Goal: Task Accomplishment & Management: Use online tool/utility

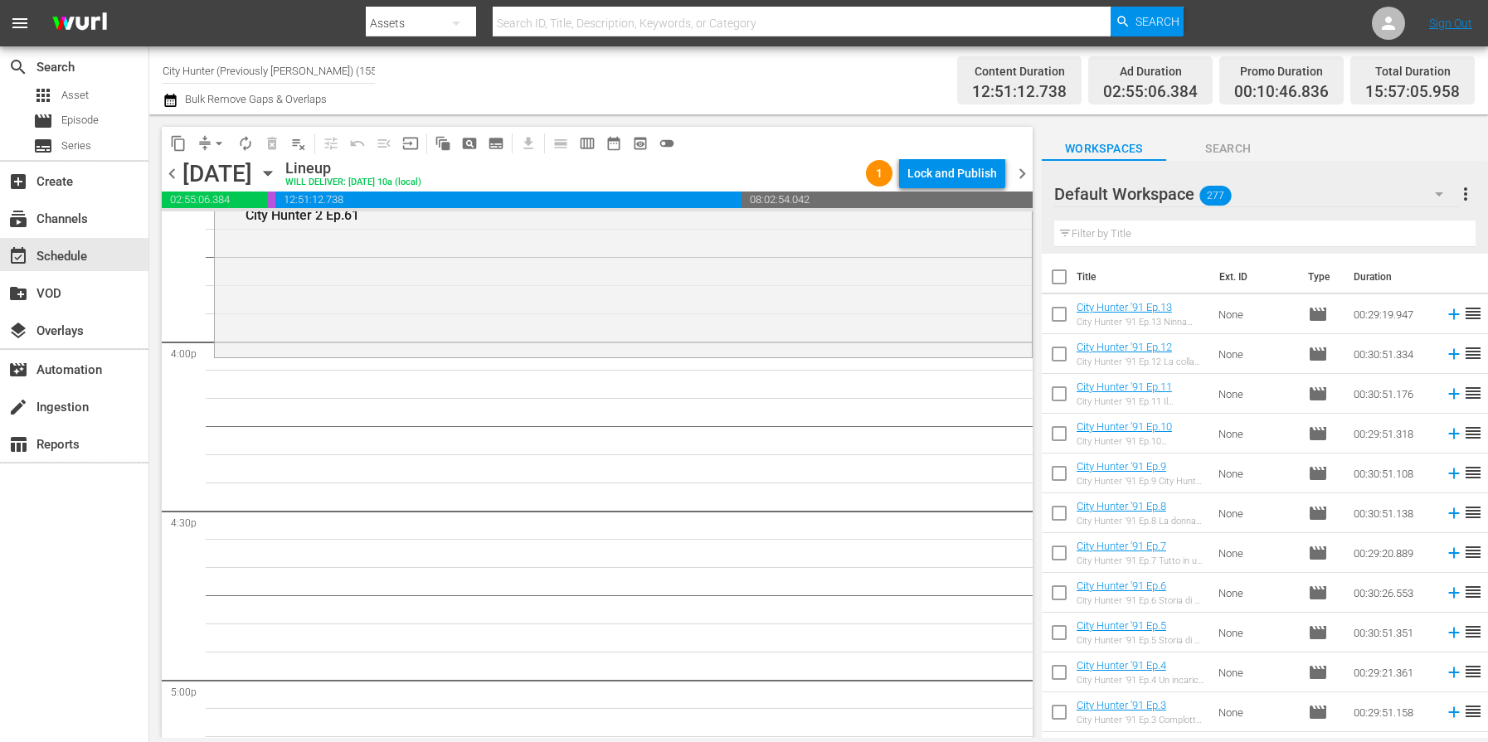
scroll to position [5277, 0]
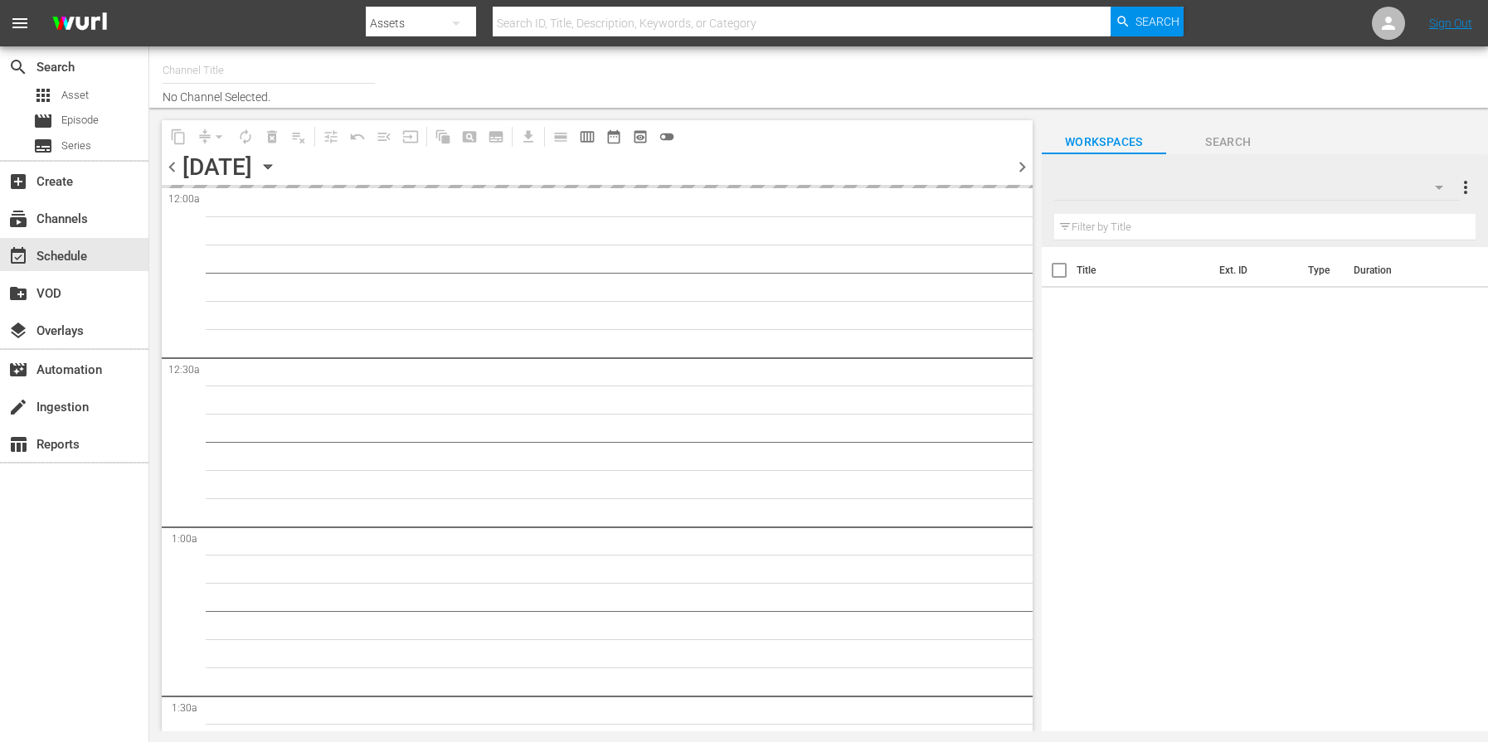
type input "City Hunter (Previously [PERSON_NAME]) (1555)"
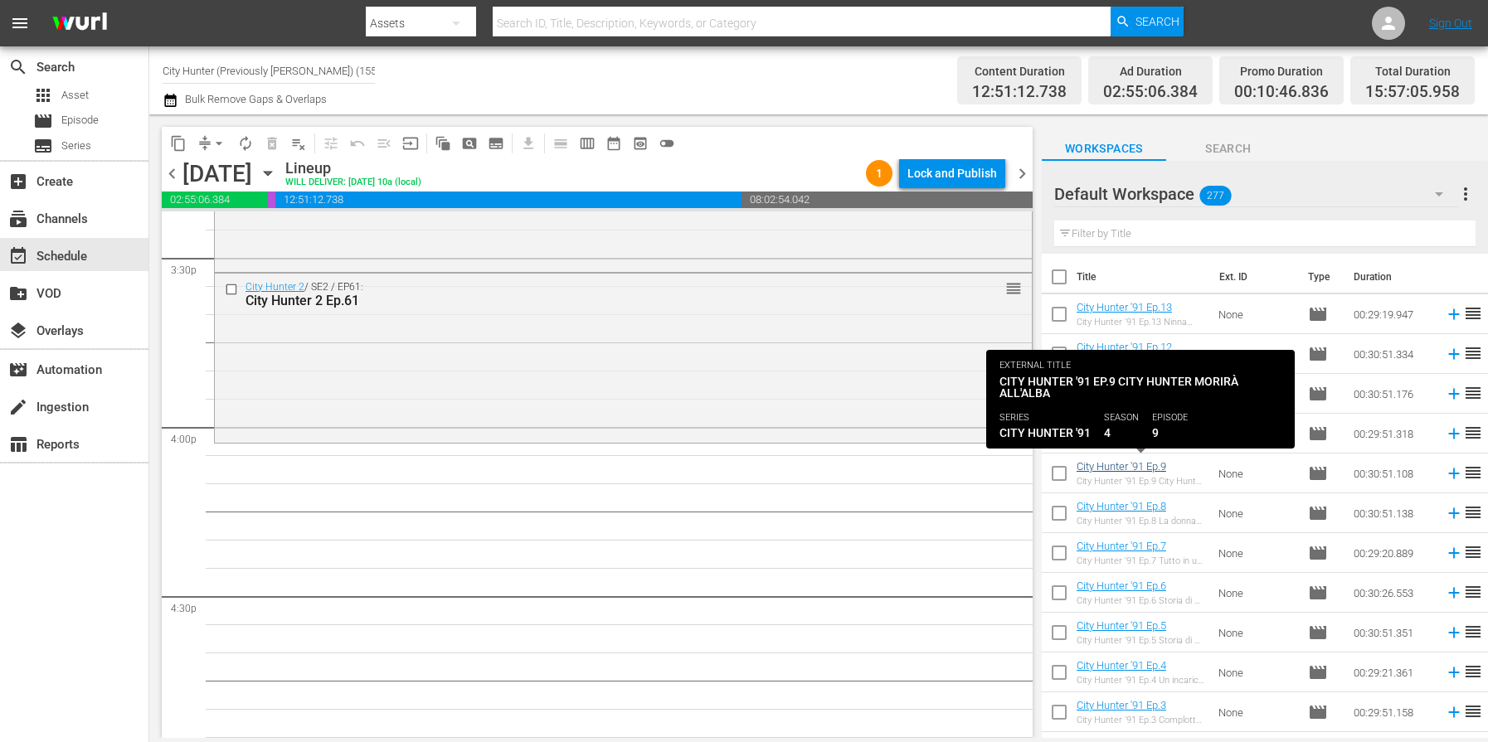
scroll to position [2, 0]
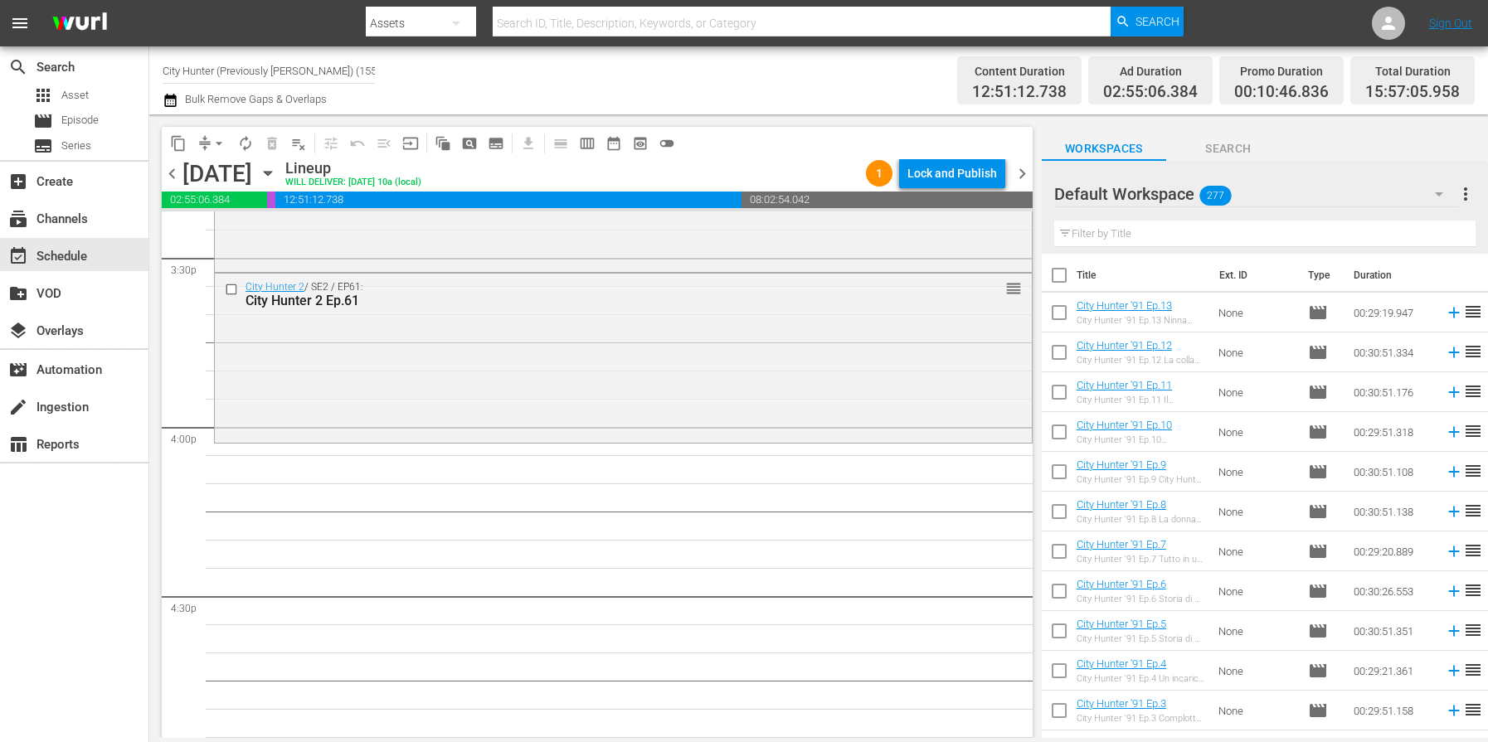
click at [1300, 175] on div "Default Workspace 277" at bounding box center [1256, 194] width 405 height 46
click at [848, 463] on div "City Hunter (146) Default Workspace (277)" at bounding box center [744, 371] width 1488 height 742
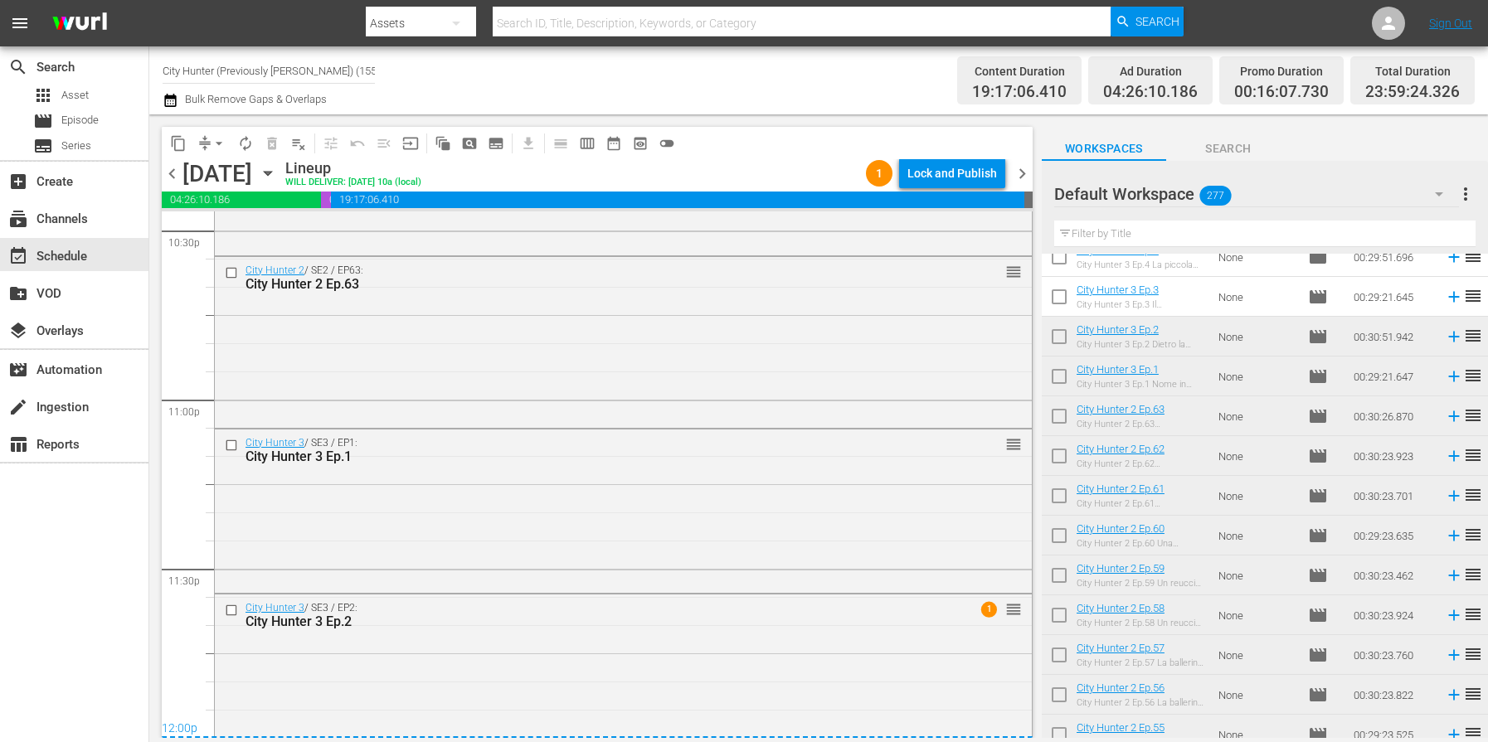
scroll to position [7624, 0]
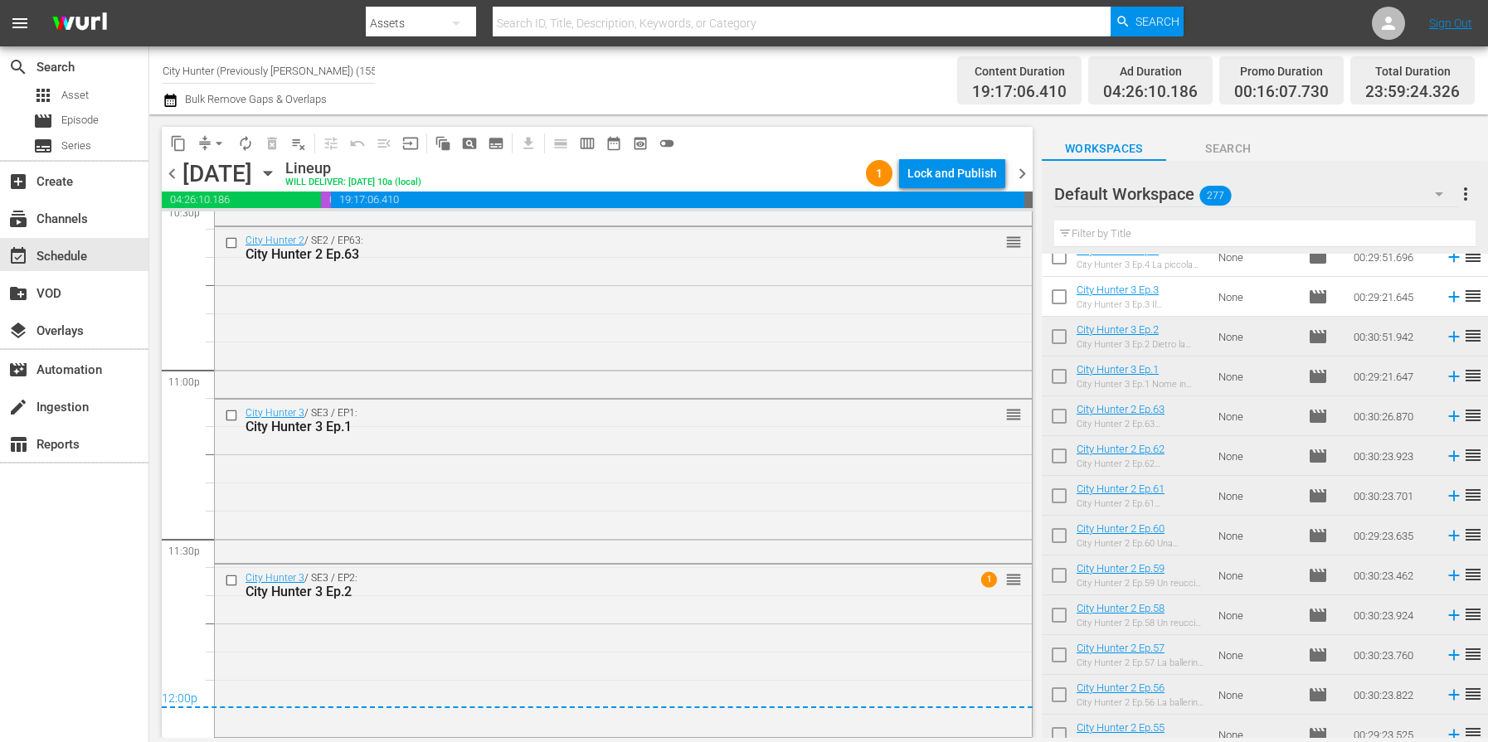
click at [1022, 178] on span "chevron_right" at bounding box center [1022, 173] width 21 height 21
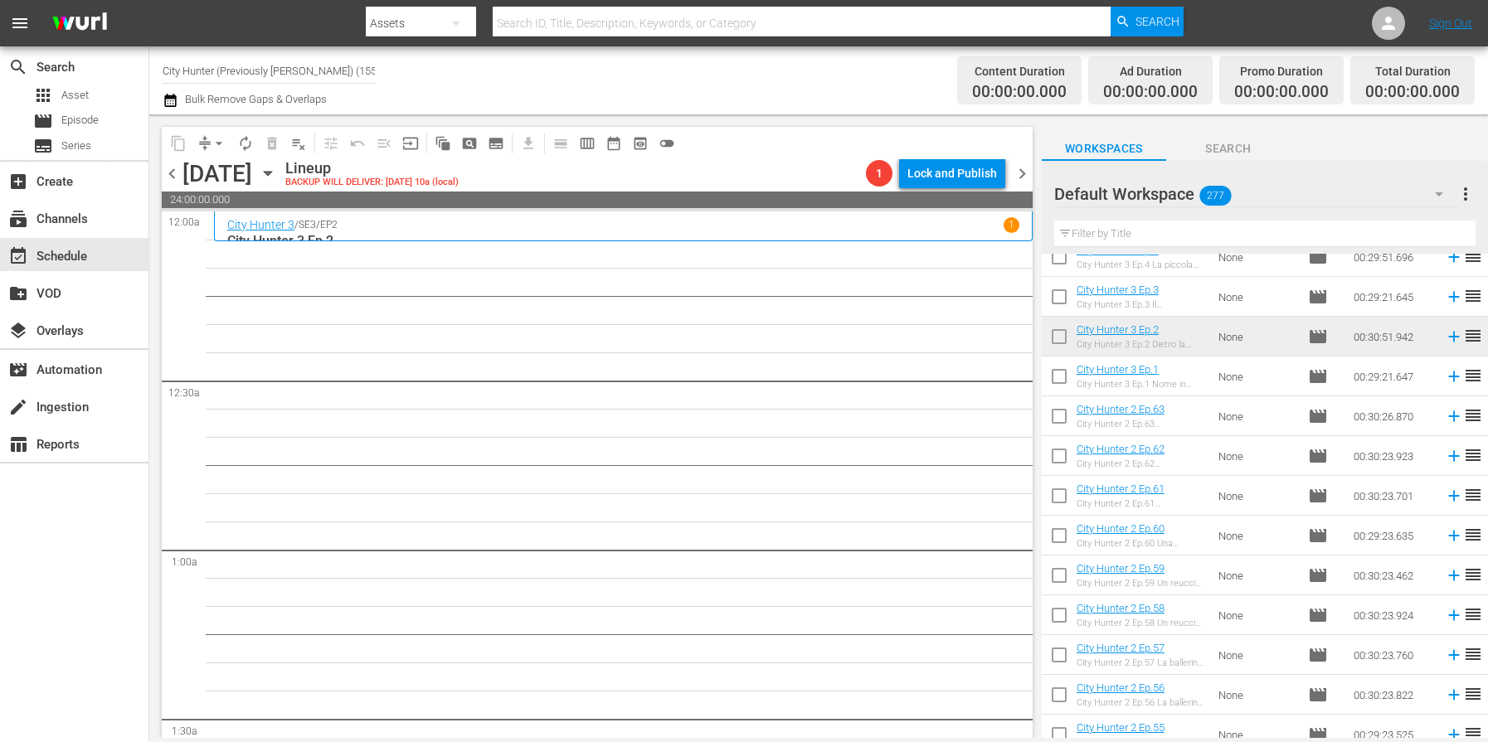
click at [172, 166] on span "chevron_left" at bounding box center [172, 173] width 21 height 21
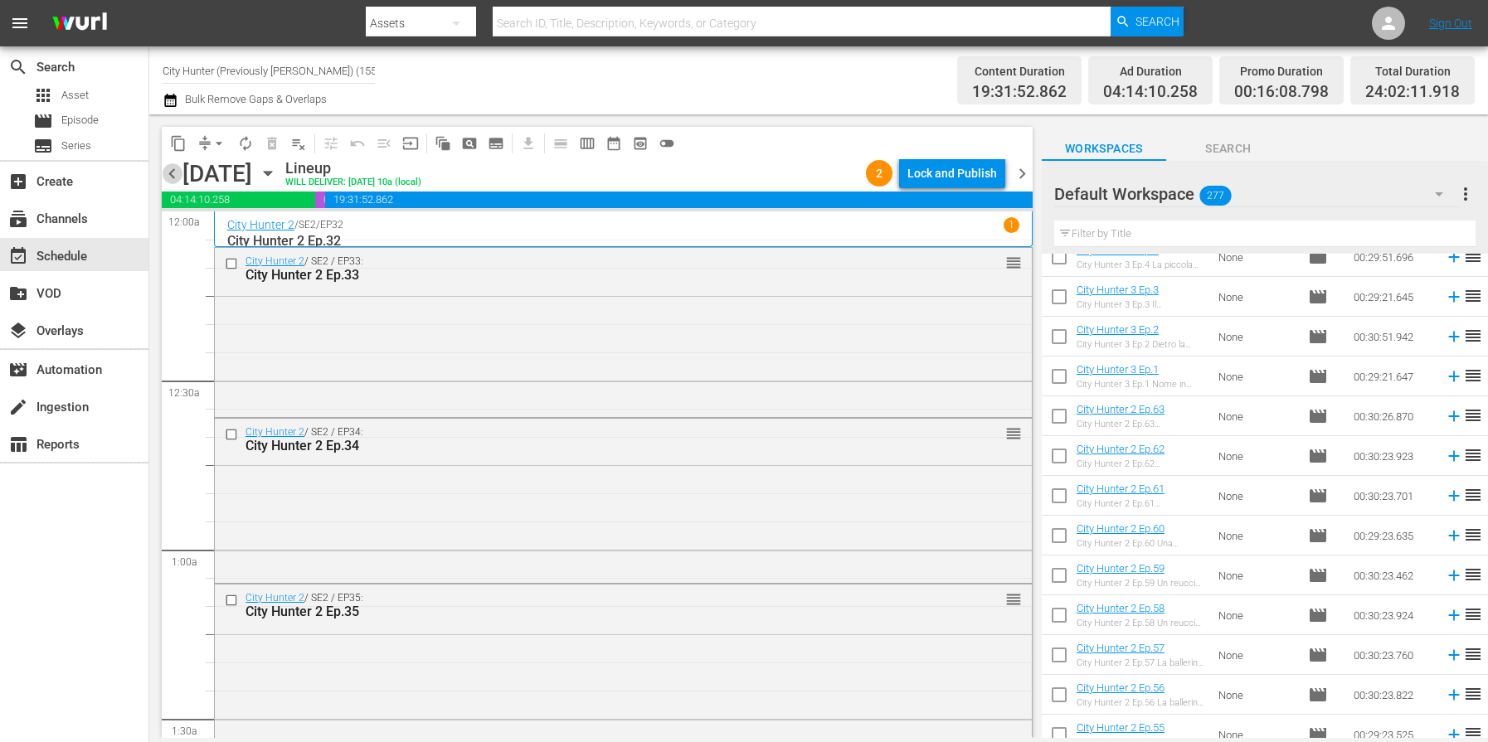
click at [169, 172] on span "chevron_left" at bounding box center [172, 173] width 21 height 21
drag, startPoint x: 169, startPoint y: 172, endPoint x: 167, endPoint y: 182, distance: 10.3
click at [169, 172] on span "chevron_left" at bounding box center [172, 173] width 21 height 21
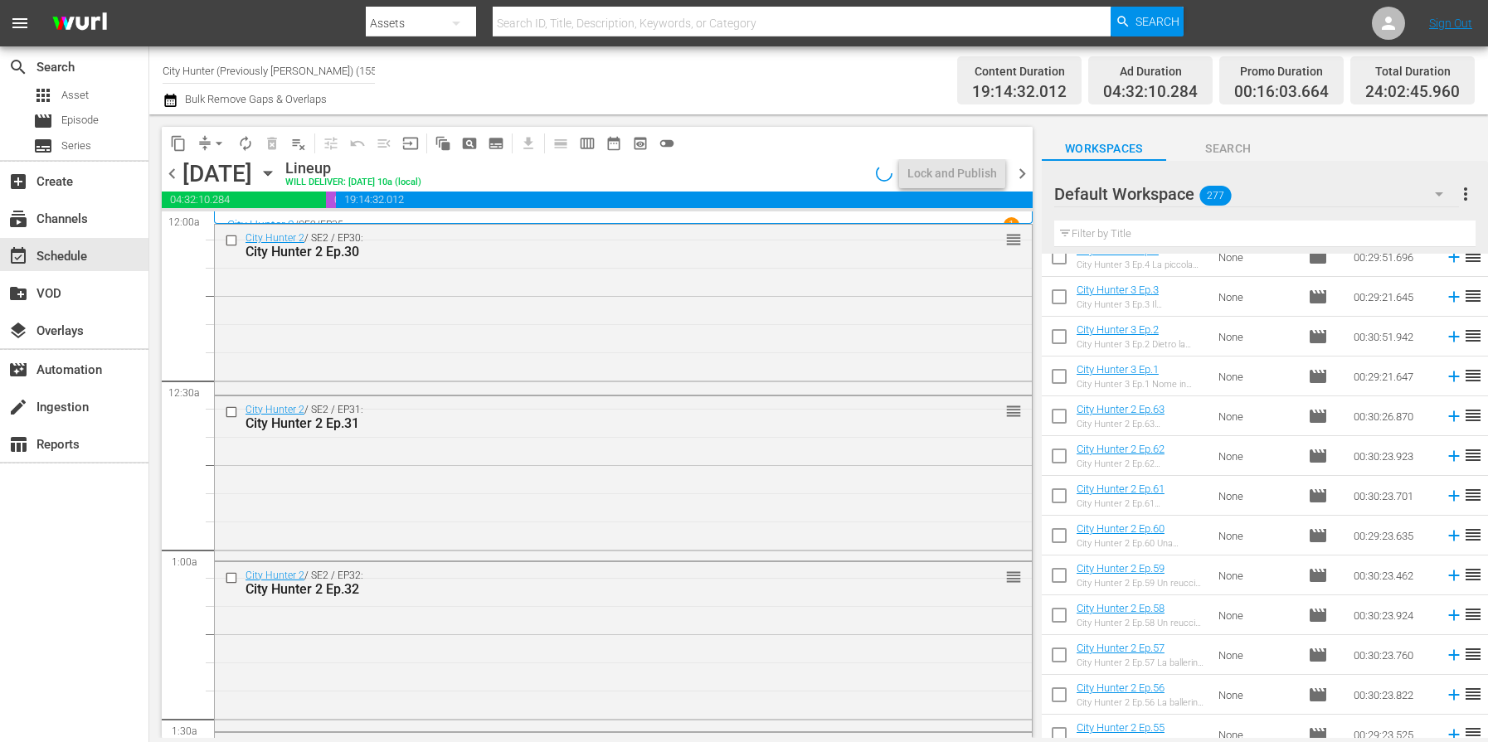
click at [175, 175] on span "chevron_left" at bounding box center [172, 173] width 21 height 21
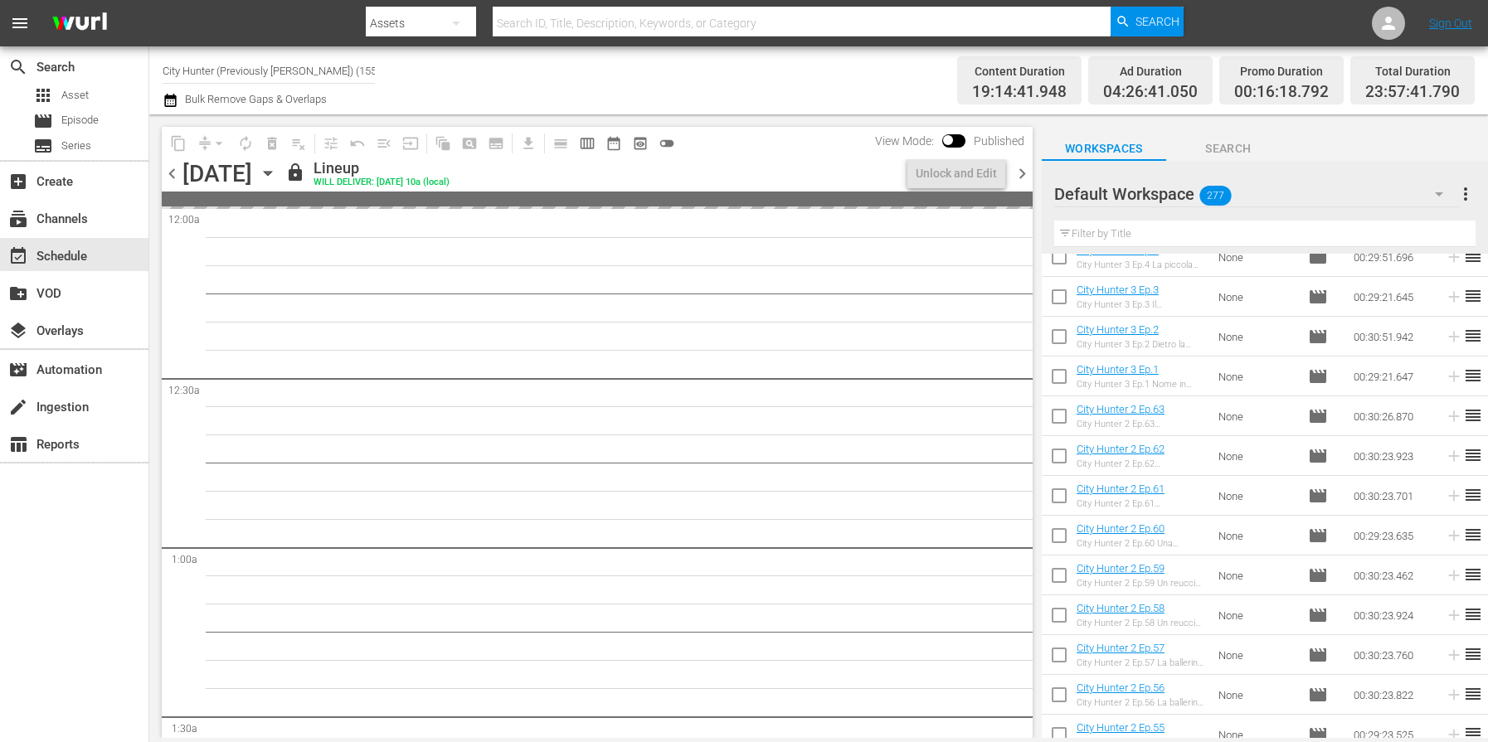
click at [174, 179] on span "chevron_left" at bounding box center [172, 173] width 21 height 21
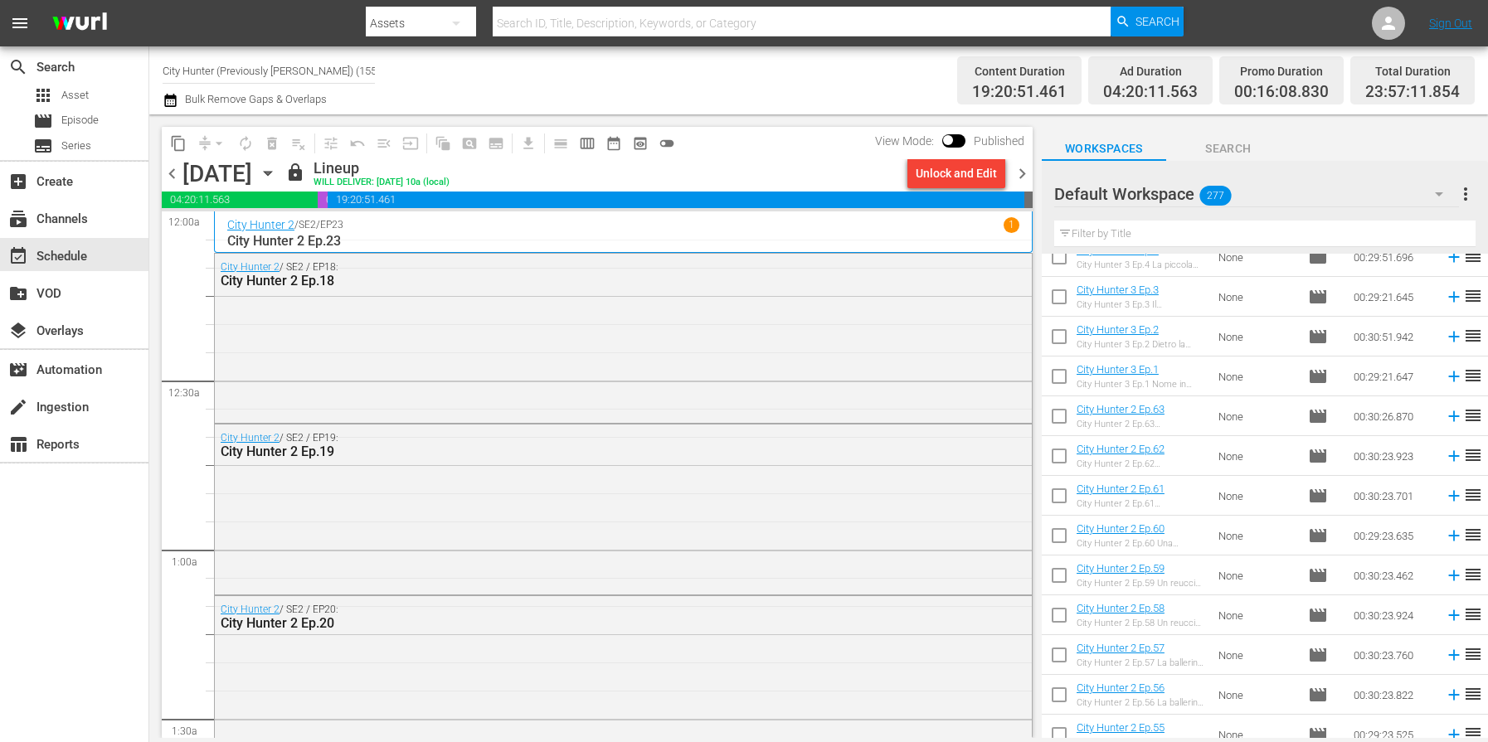
click at [1022, 179] on span "chevron_right" at bounding box center [1022, 173] width 21 height 21
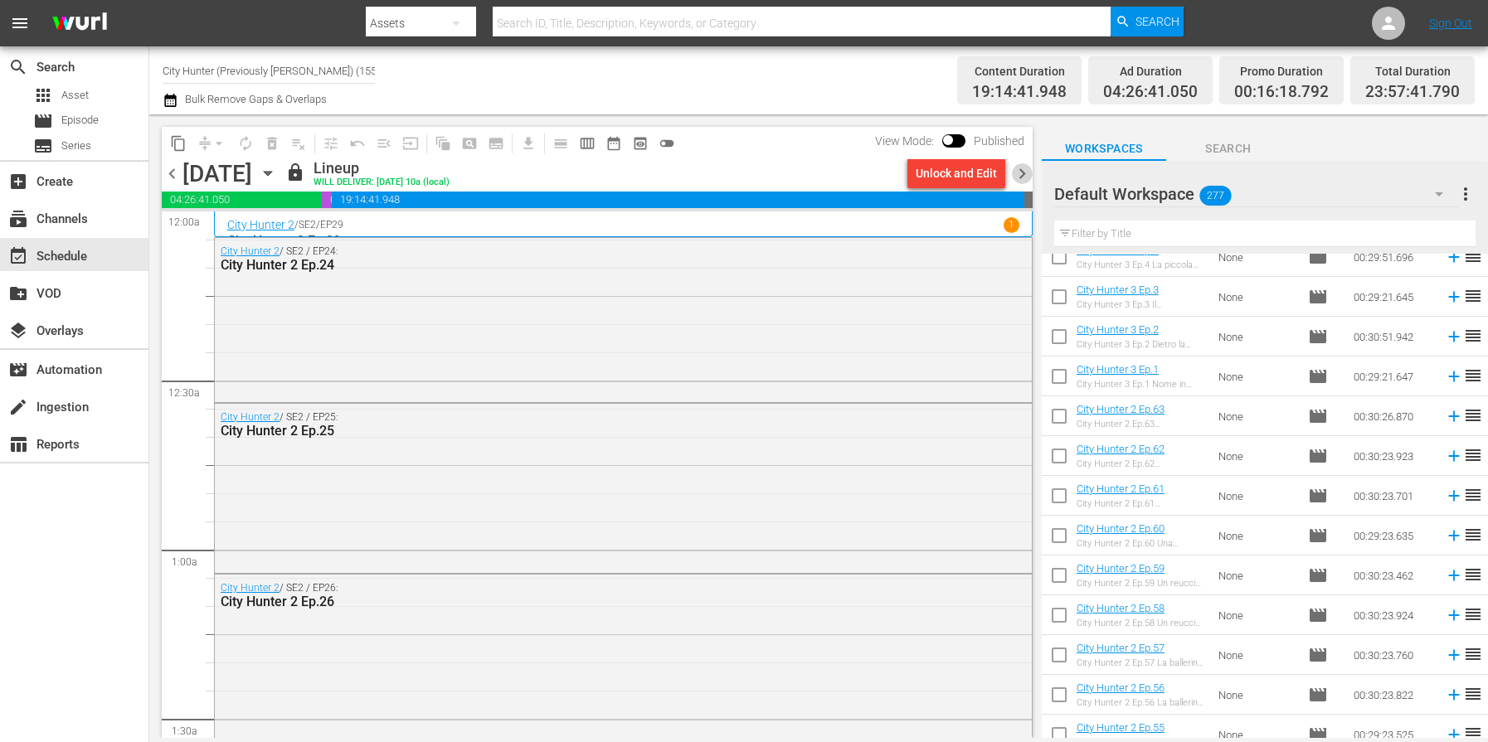
click at [1020, 182] on span "chevron_right" at bounding box center [1022, 173] width 21 height 21
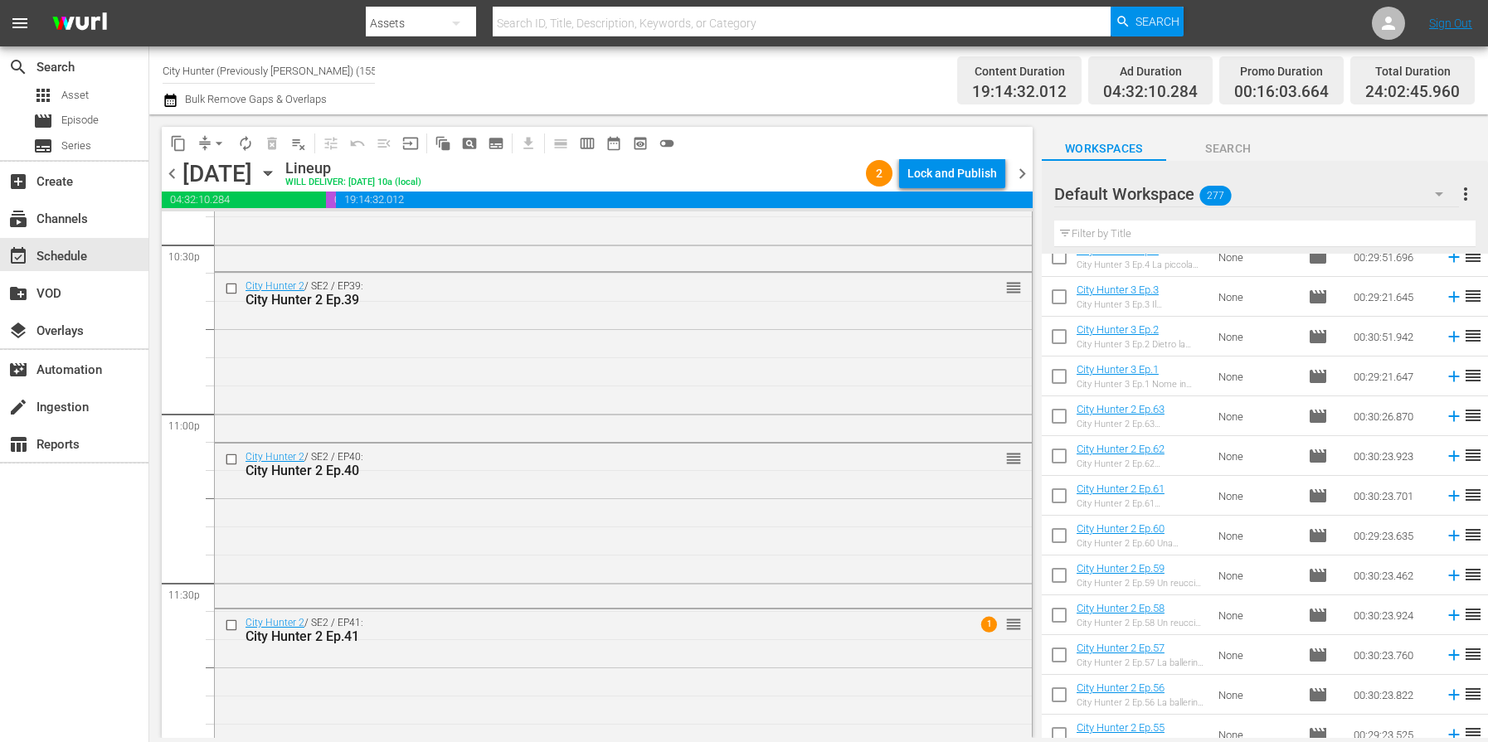
scroll to position [7622, 0]
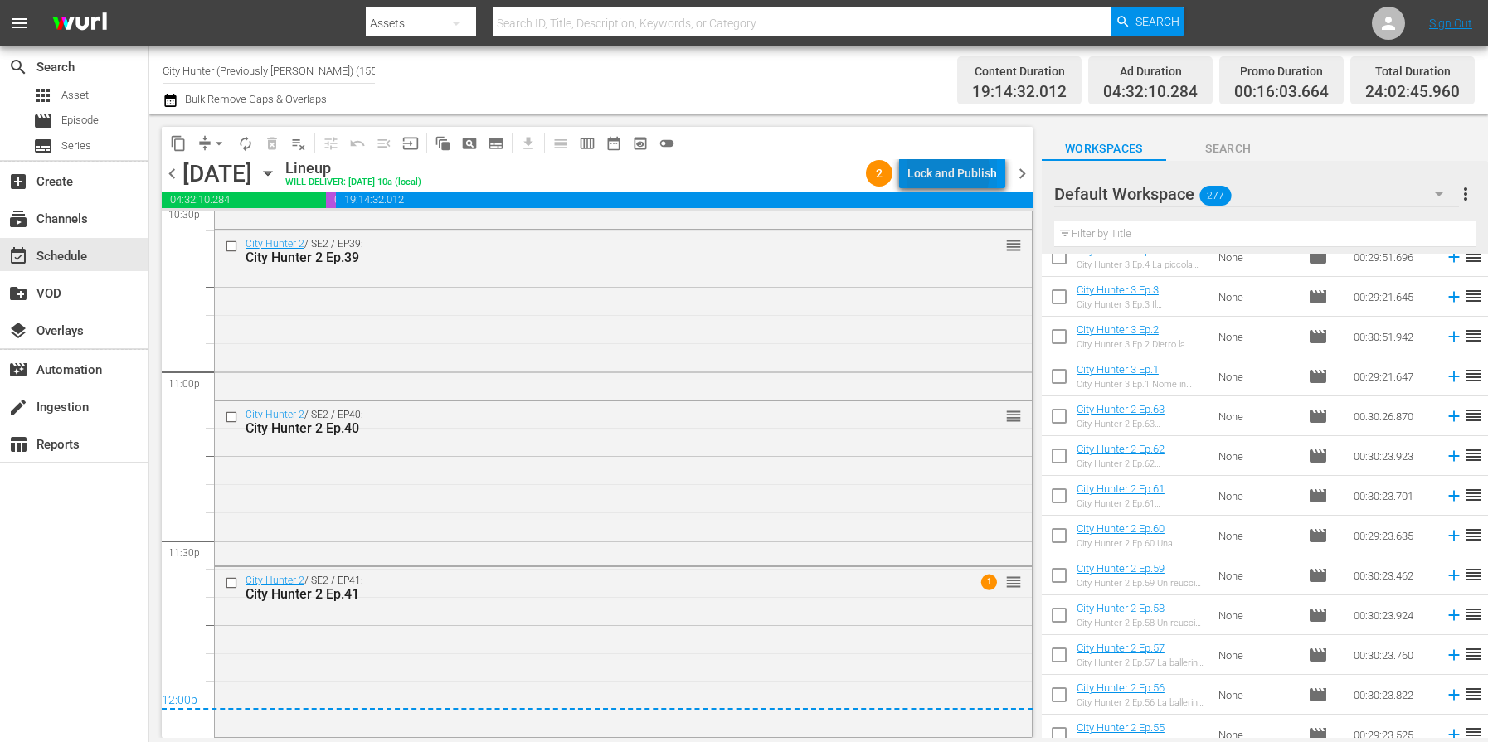
click at [929, 172] on div "Lock and Publish" at bounding box center [952, 173] width 90 height 30
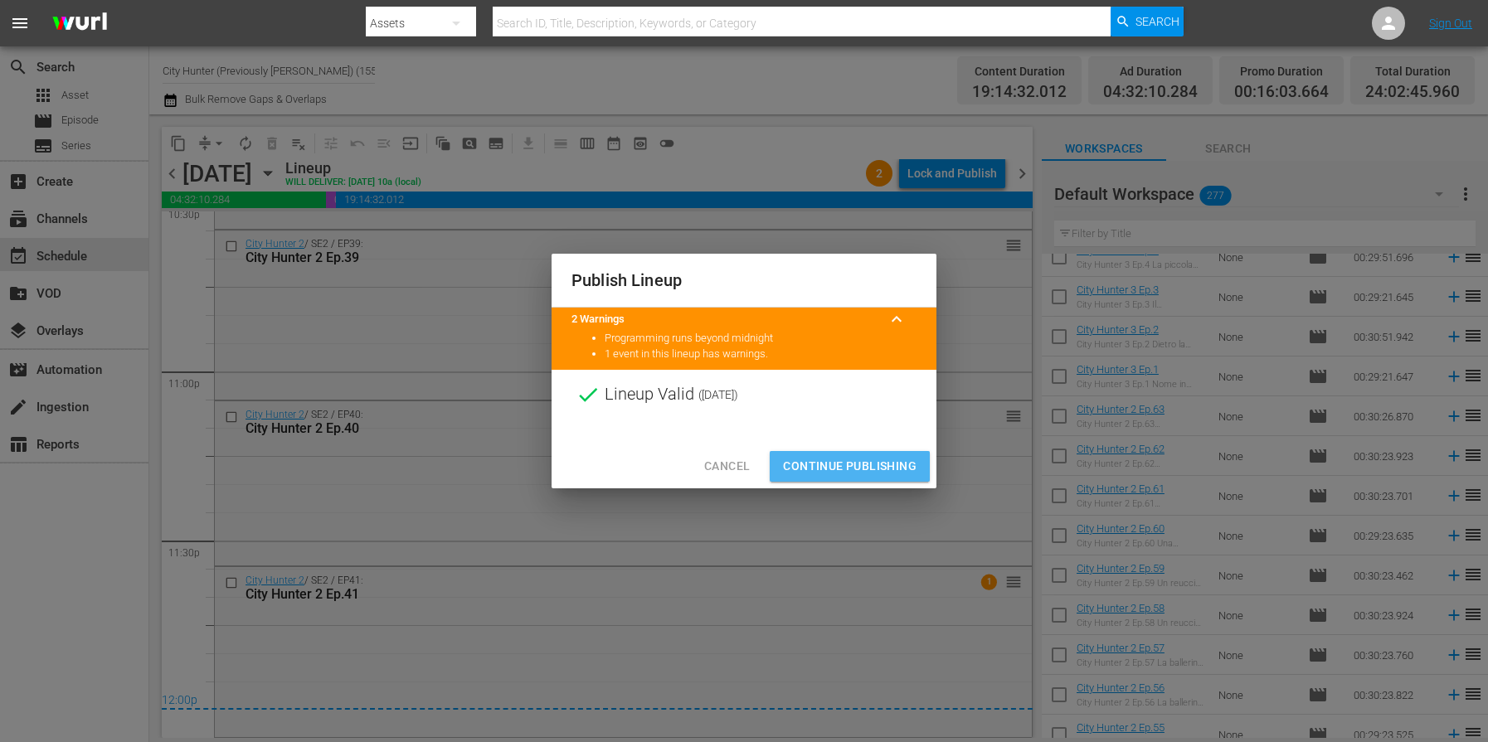
click at [845, 465] on span "Continue Publishing" at bounding box center [850, 466] width 134 height 21
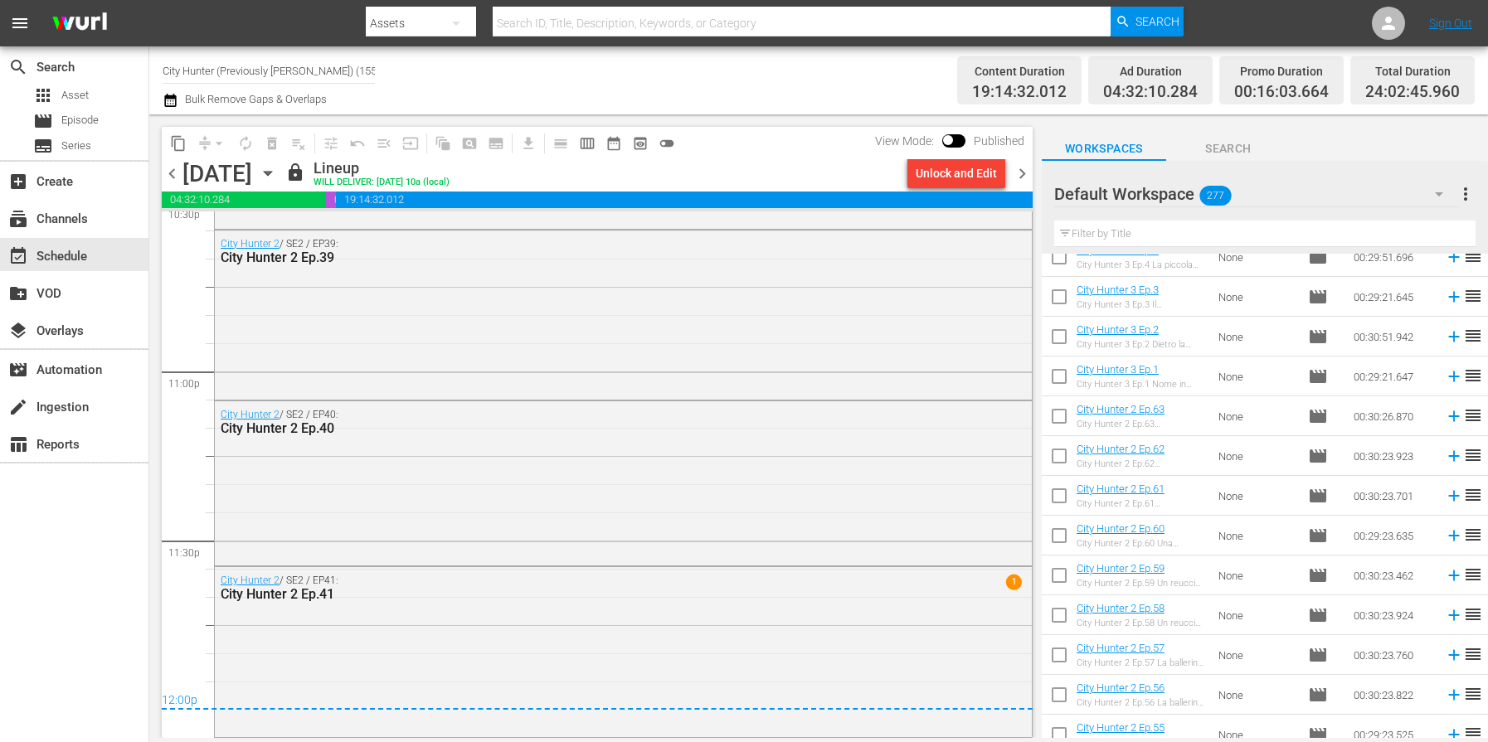
click at [1018, 174] on span "chevron_right" at bounding box center [1022, 173] width 21 height 21
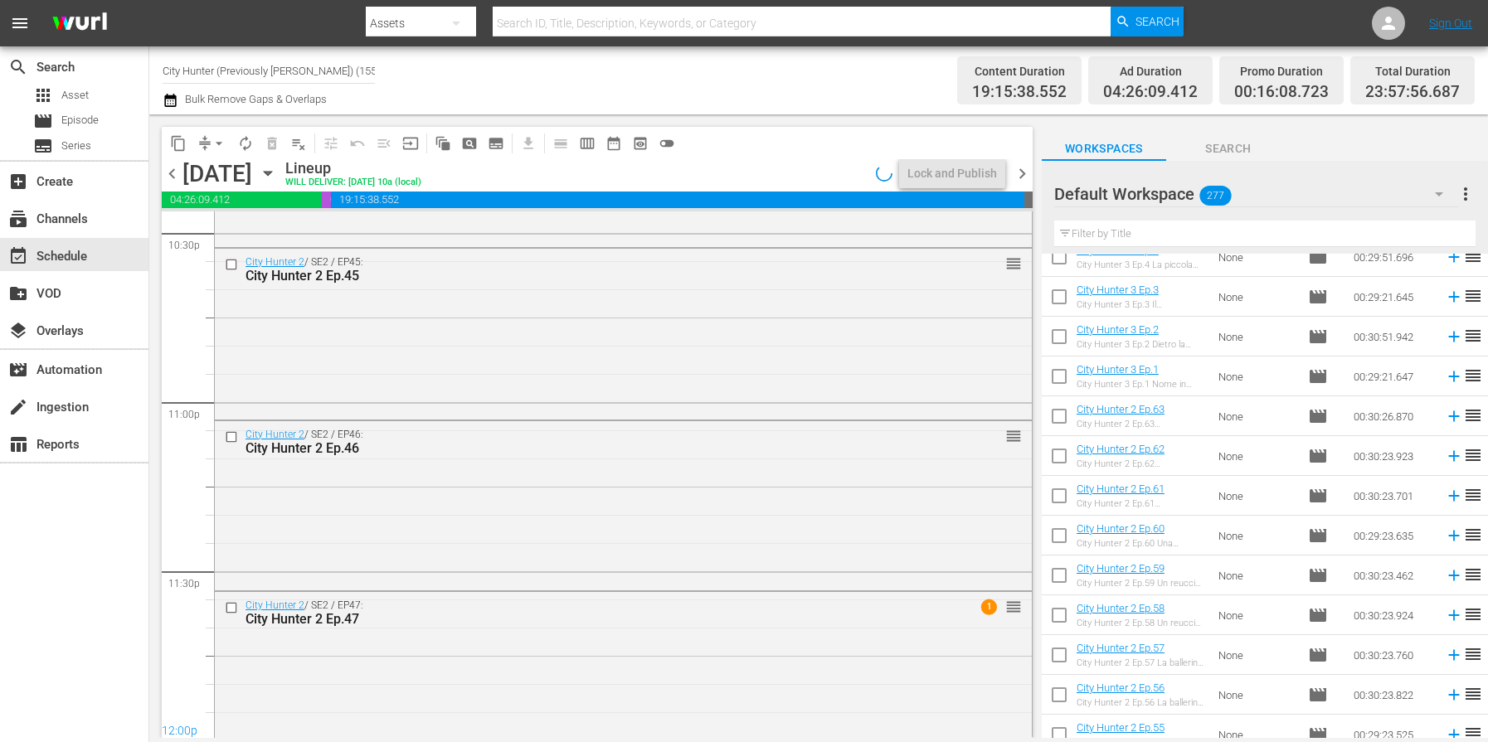
scroll to position [7611, 0]
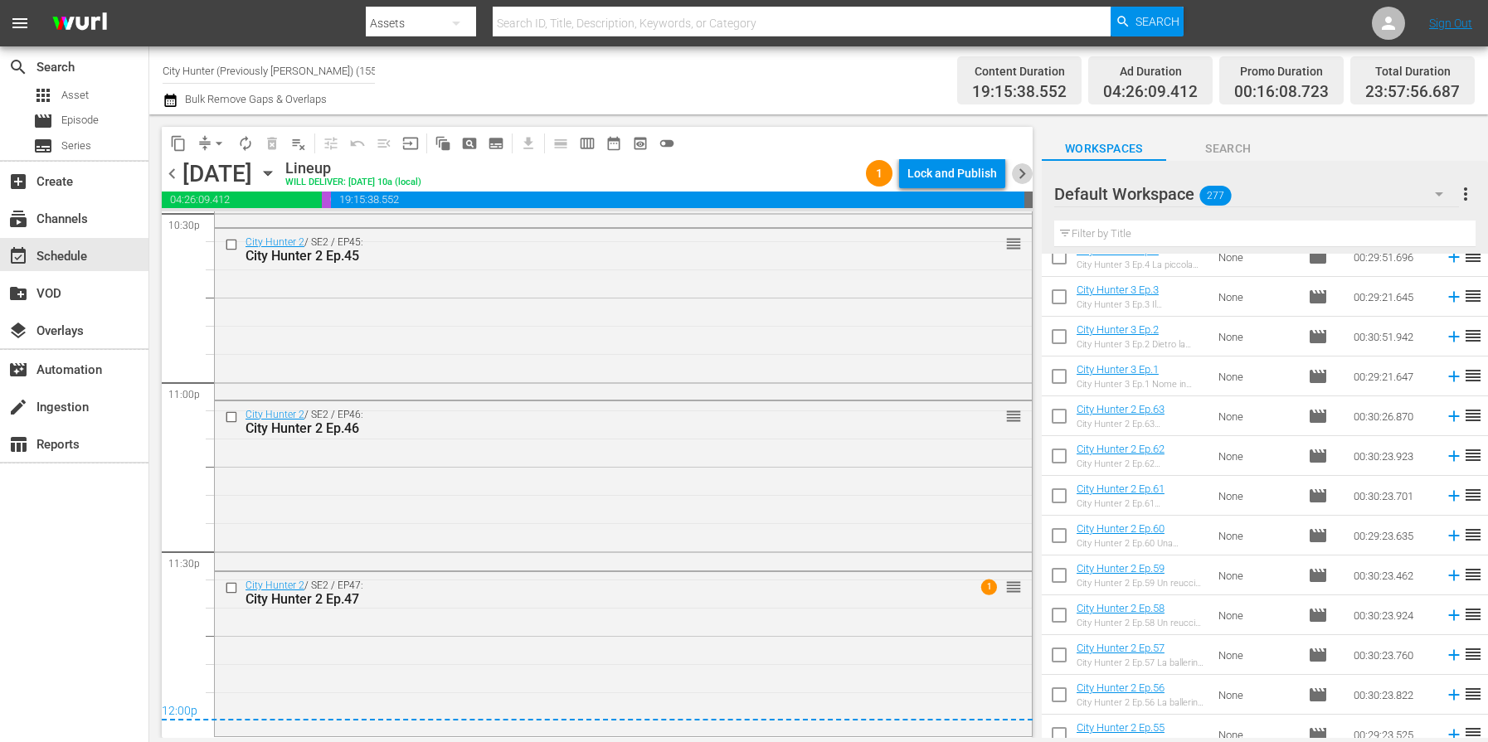
click at [1019, 174] on span "chevron_right" at bounding box center [1022, 173] width 21 height 21
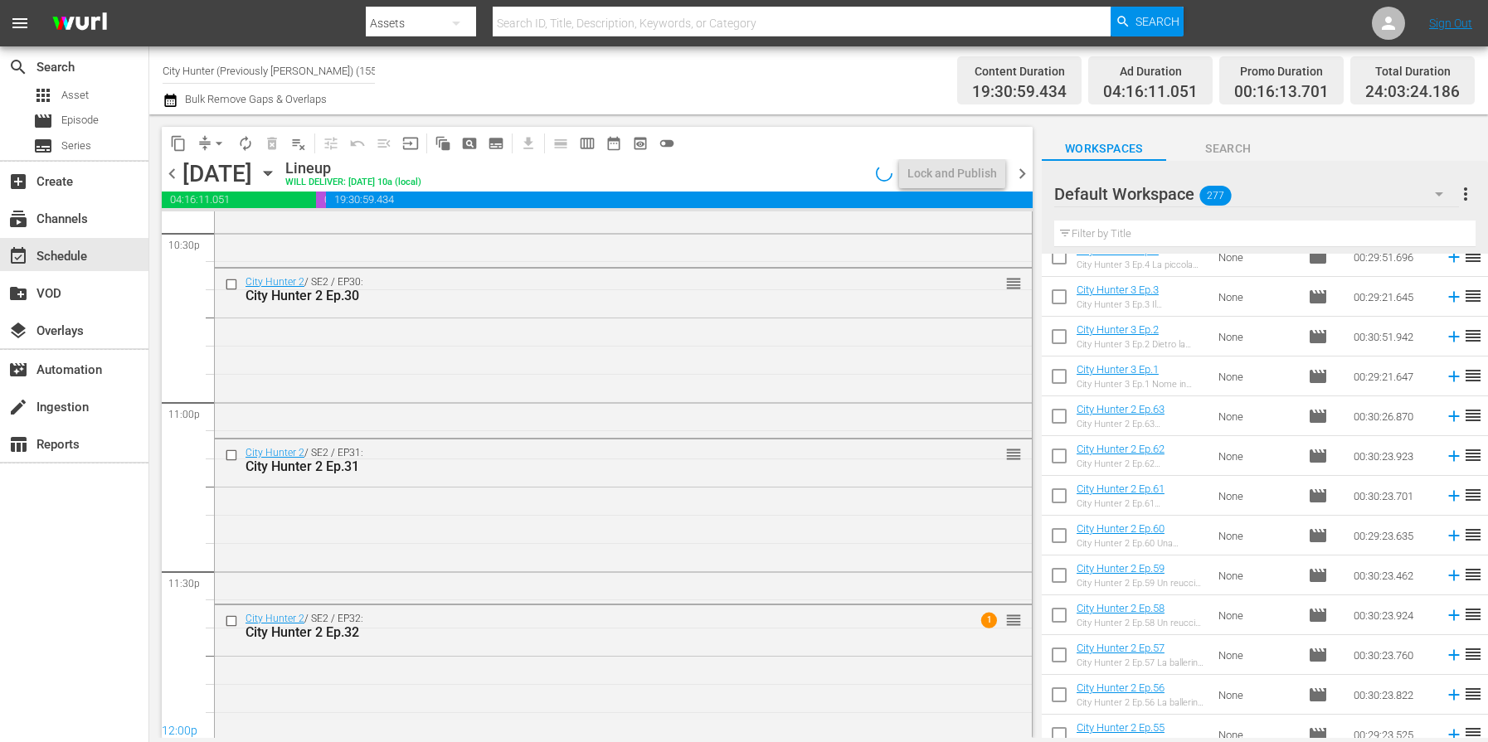
scroll to position [7622, 0]
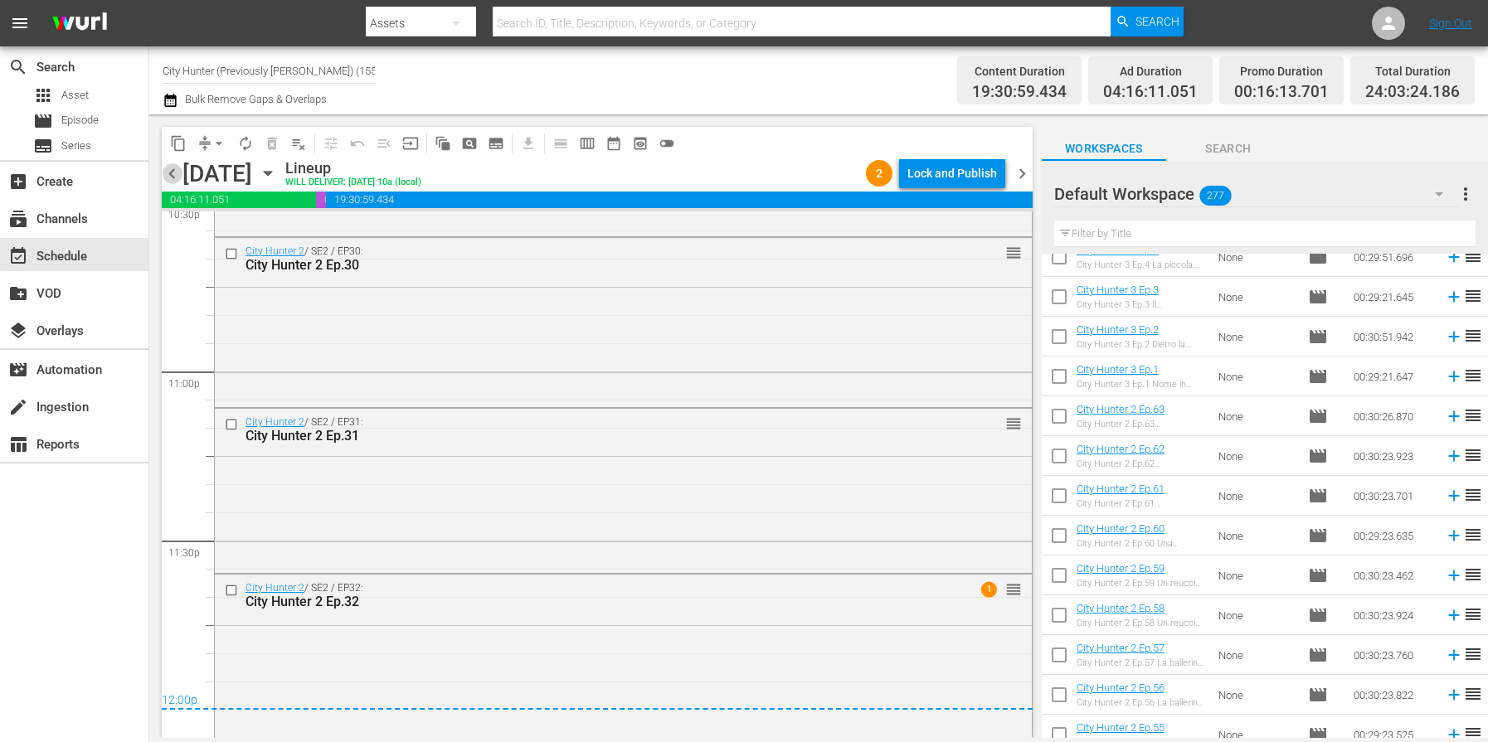
click at [177, 174] on span "chevron_left" at bounding box center [172, 173] width 21 height 21
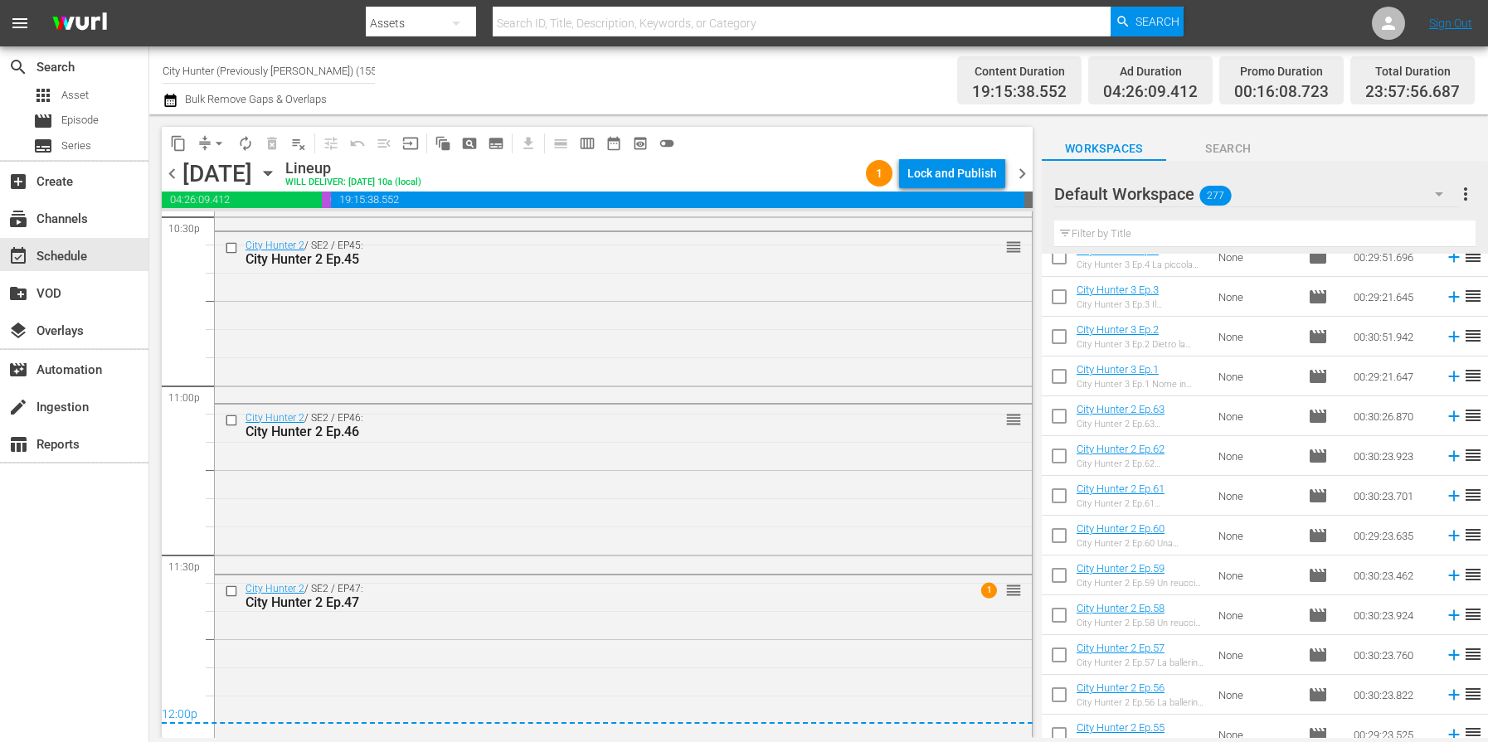
scroll to position [7610, 0]
click at [1025, 167] on span "chevron_right" at bounding box center [1022, 173] width 21 height 21
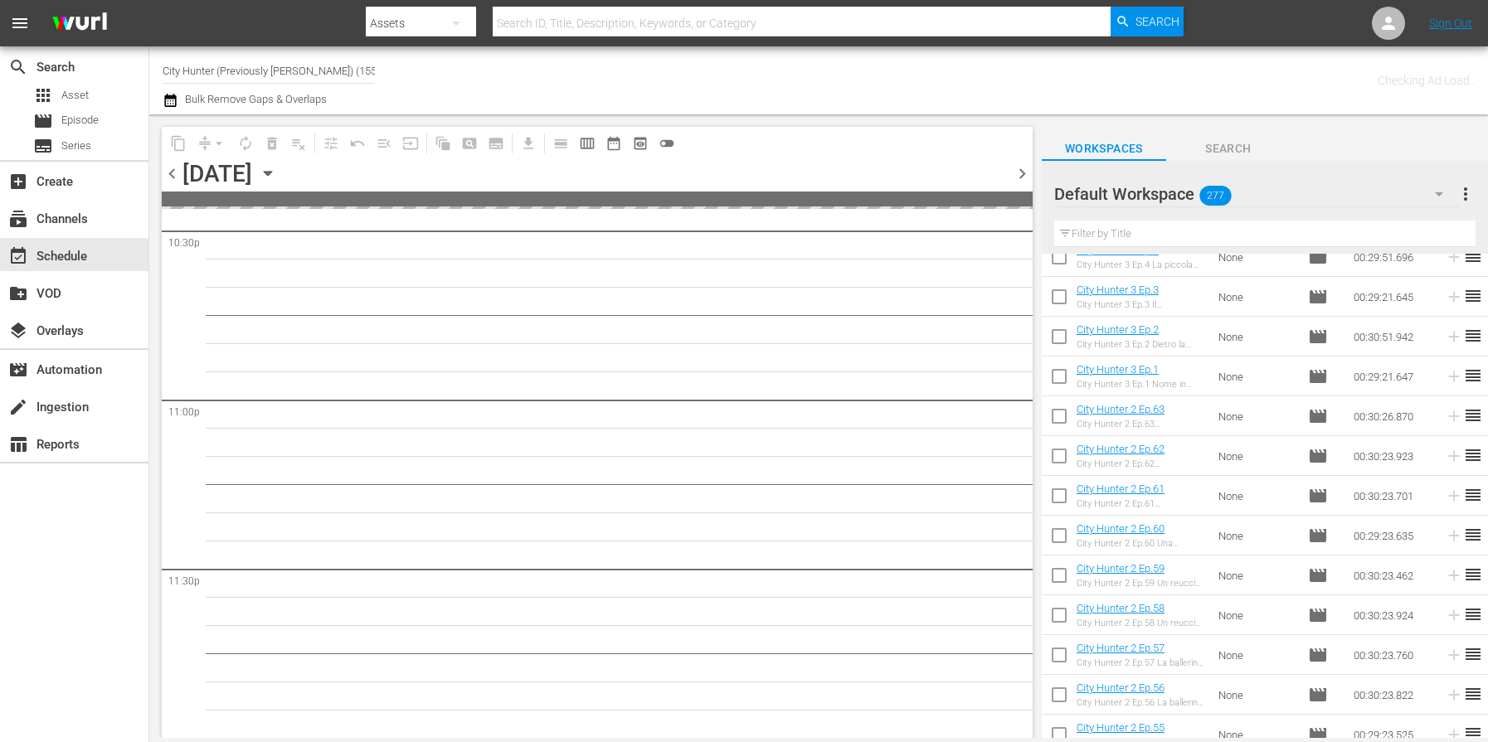
scroll to position [7591, 0]
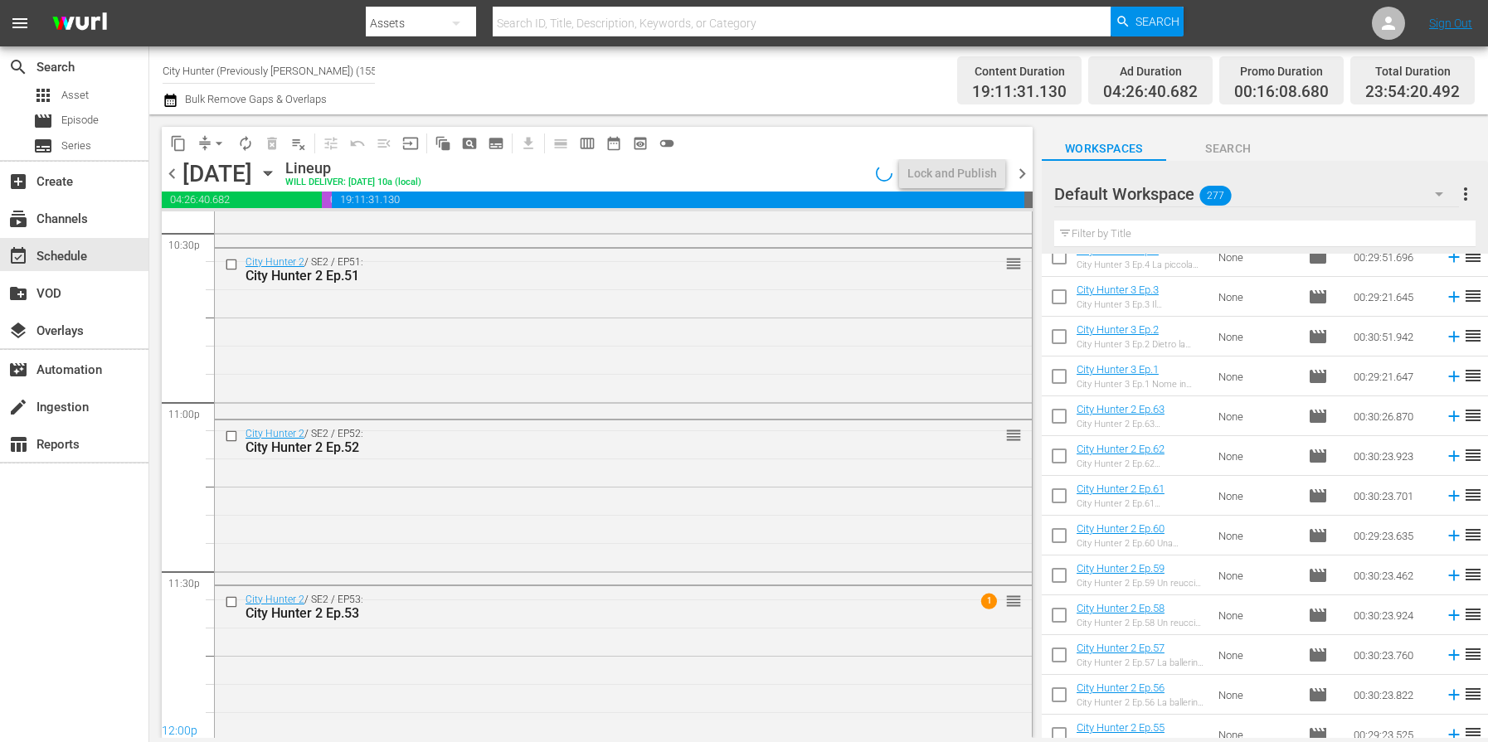
click at [1025, 167] on span "chevron_right" at bounding box center [1022, 173] width 21 height 21
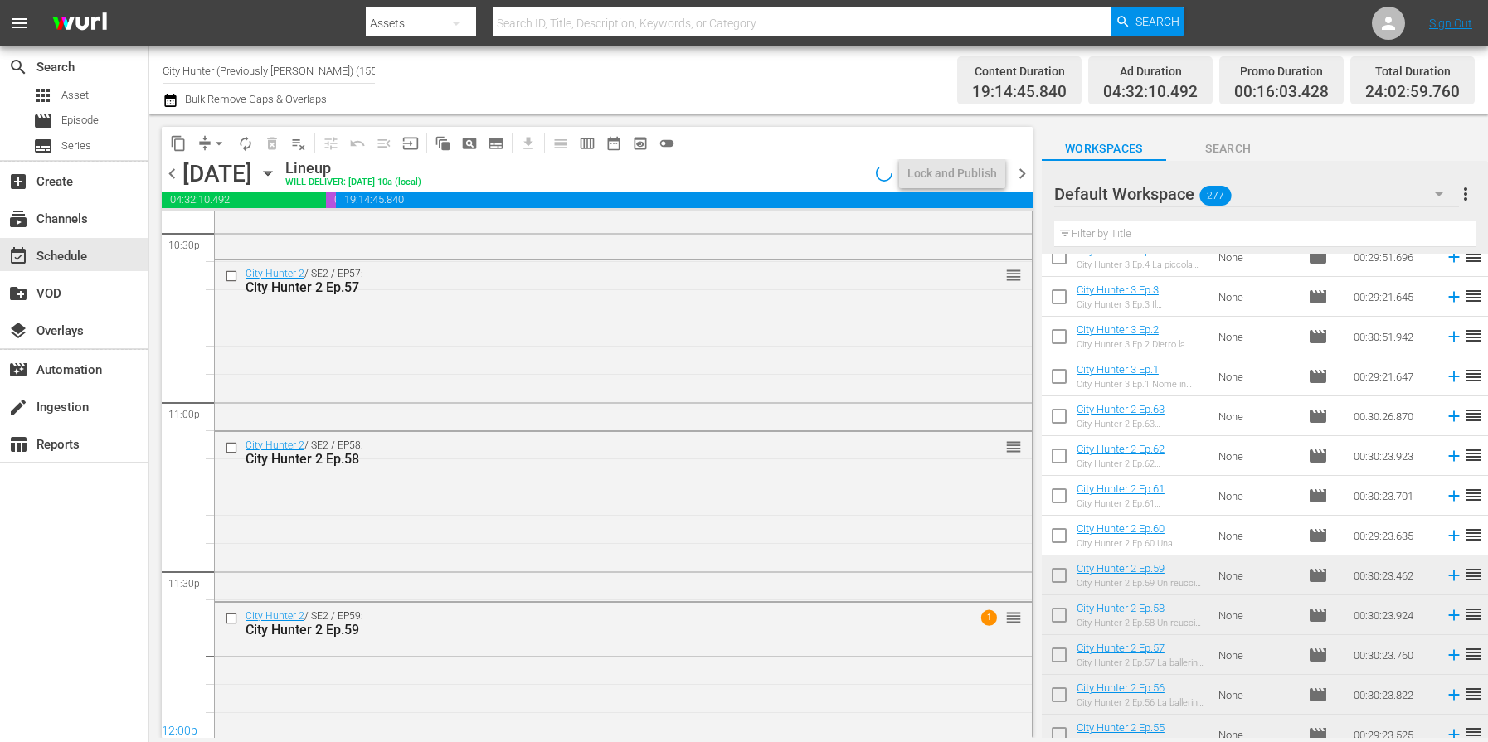
scroll to position [7610, 0]
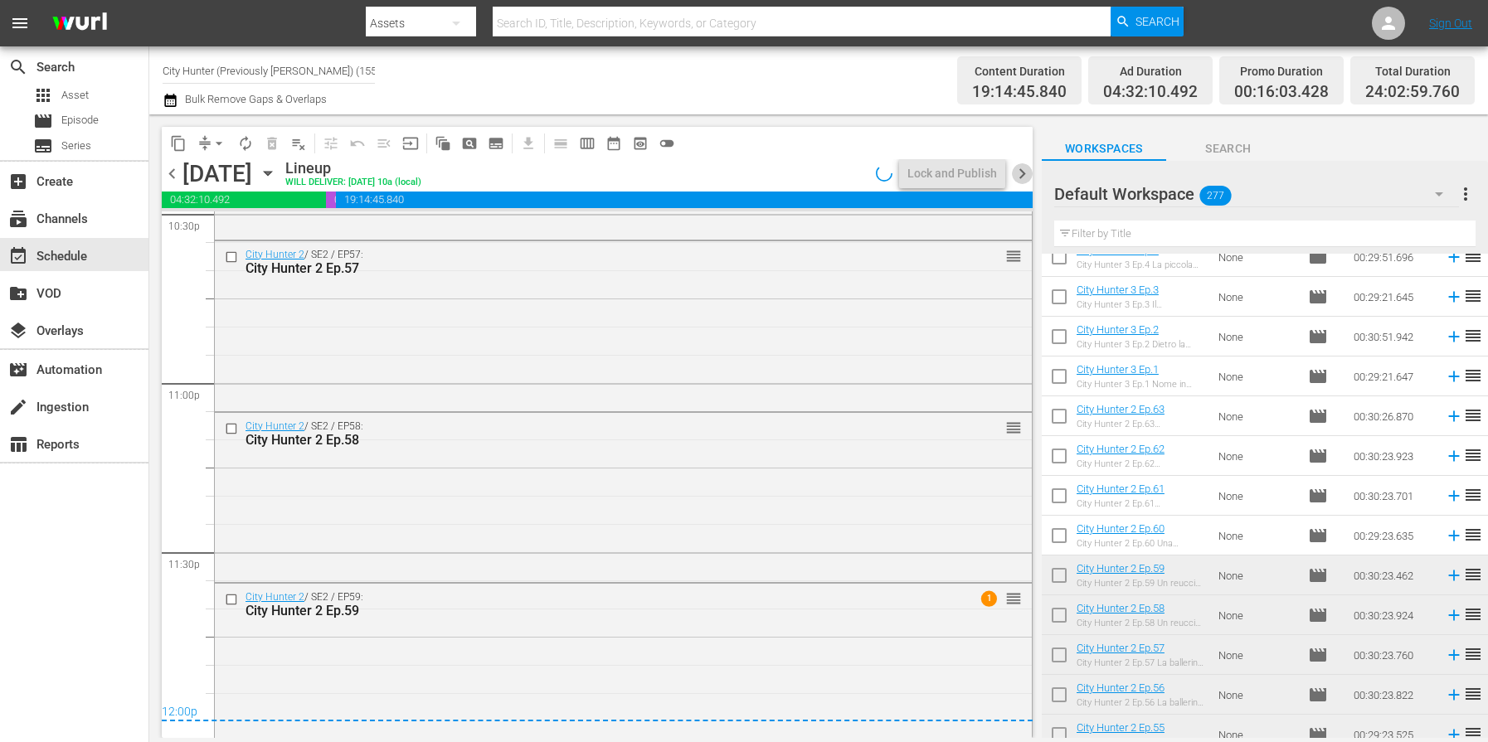
click at [1025, 167] on span "chevron_right" at bounding box center [1022, 173] width 21 height 21
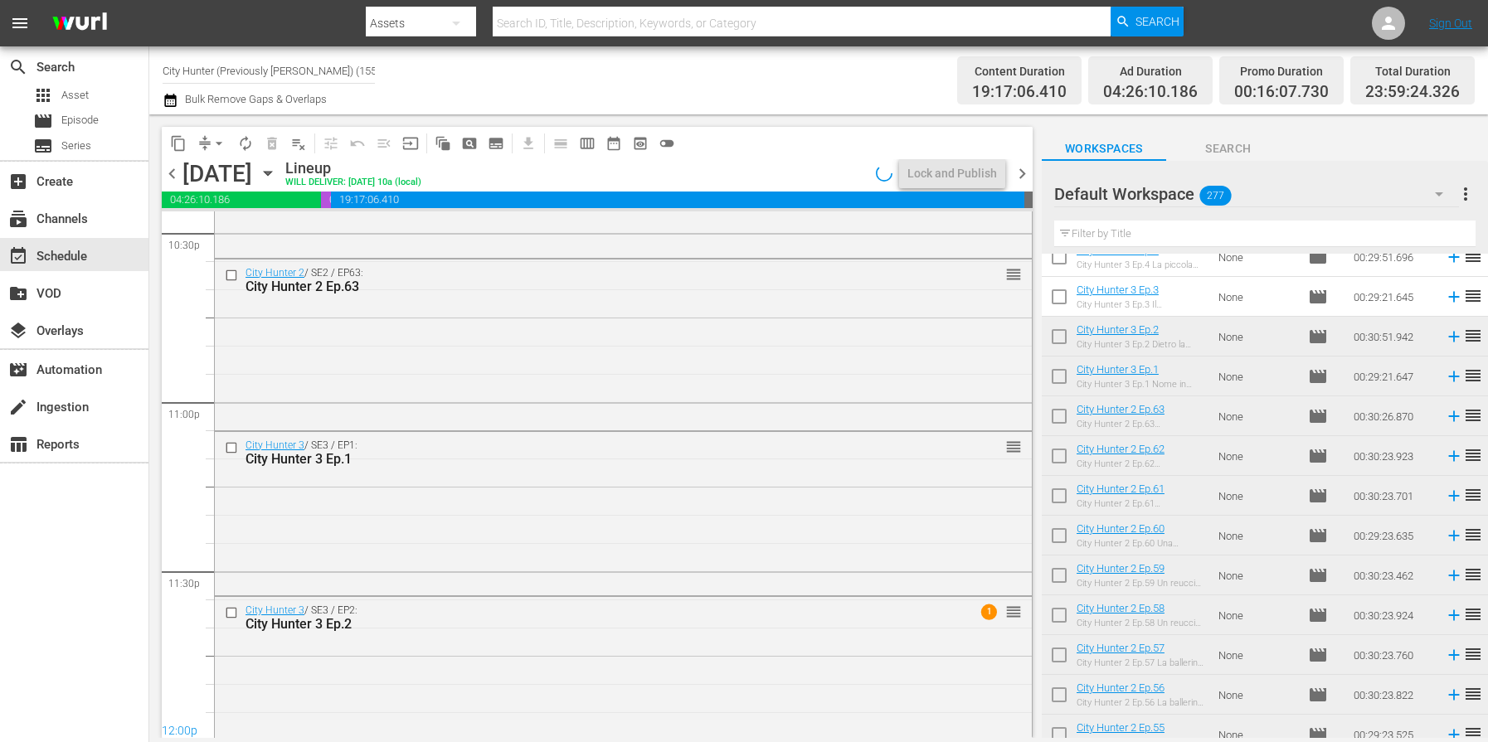
scroll to position [7610, 0]
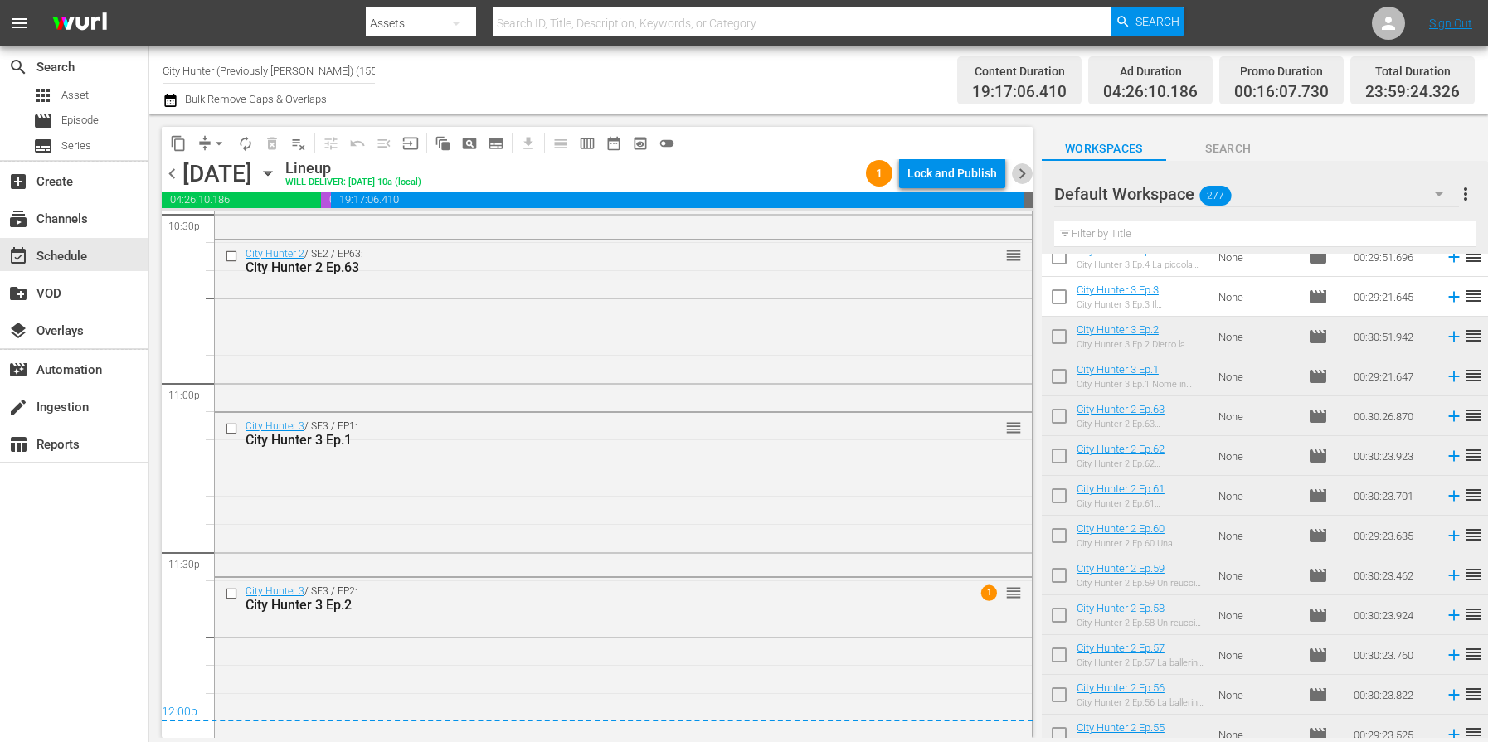
click at [1025, 167] on span "chevron_right" at bounding box center [1022, 173] width 21 height 21
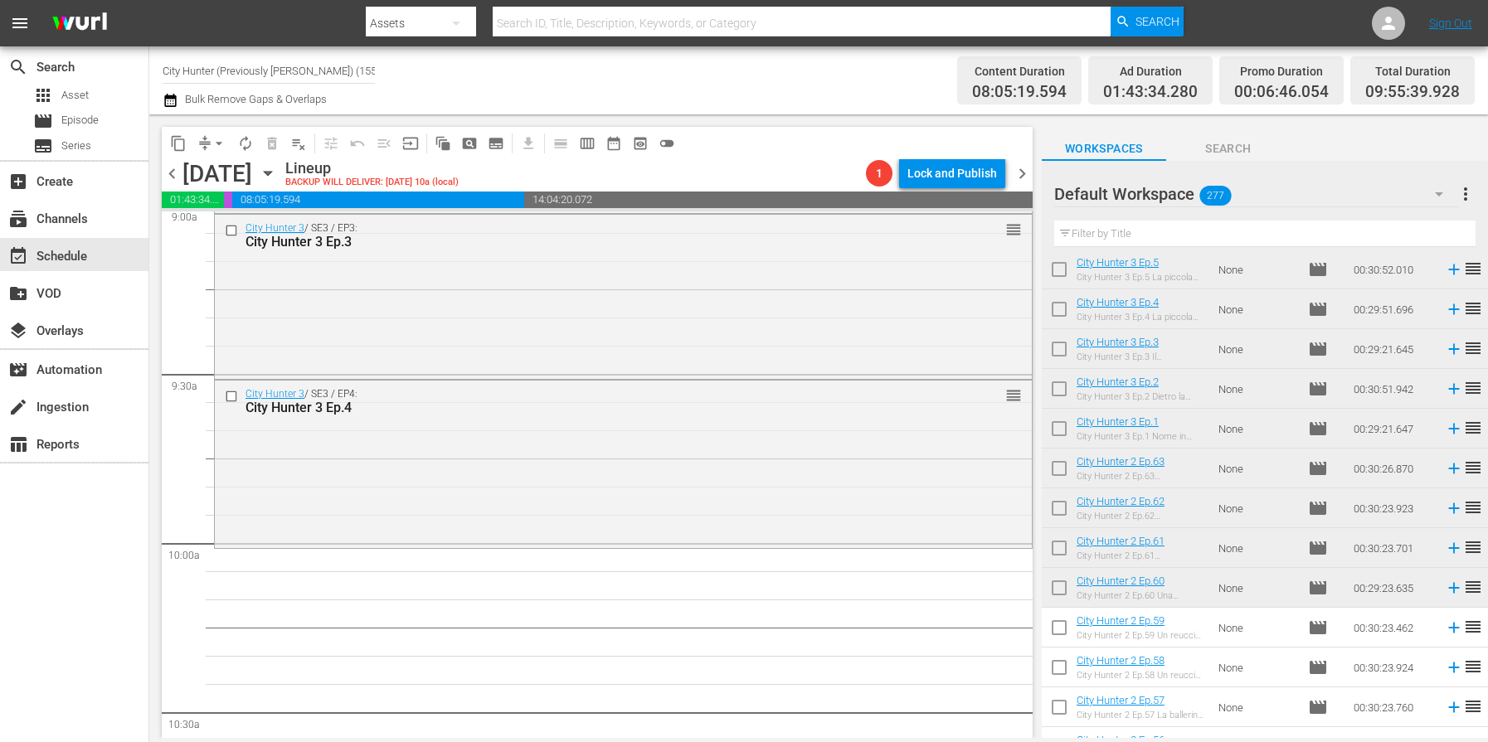
scroll to position [3102, 0]
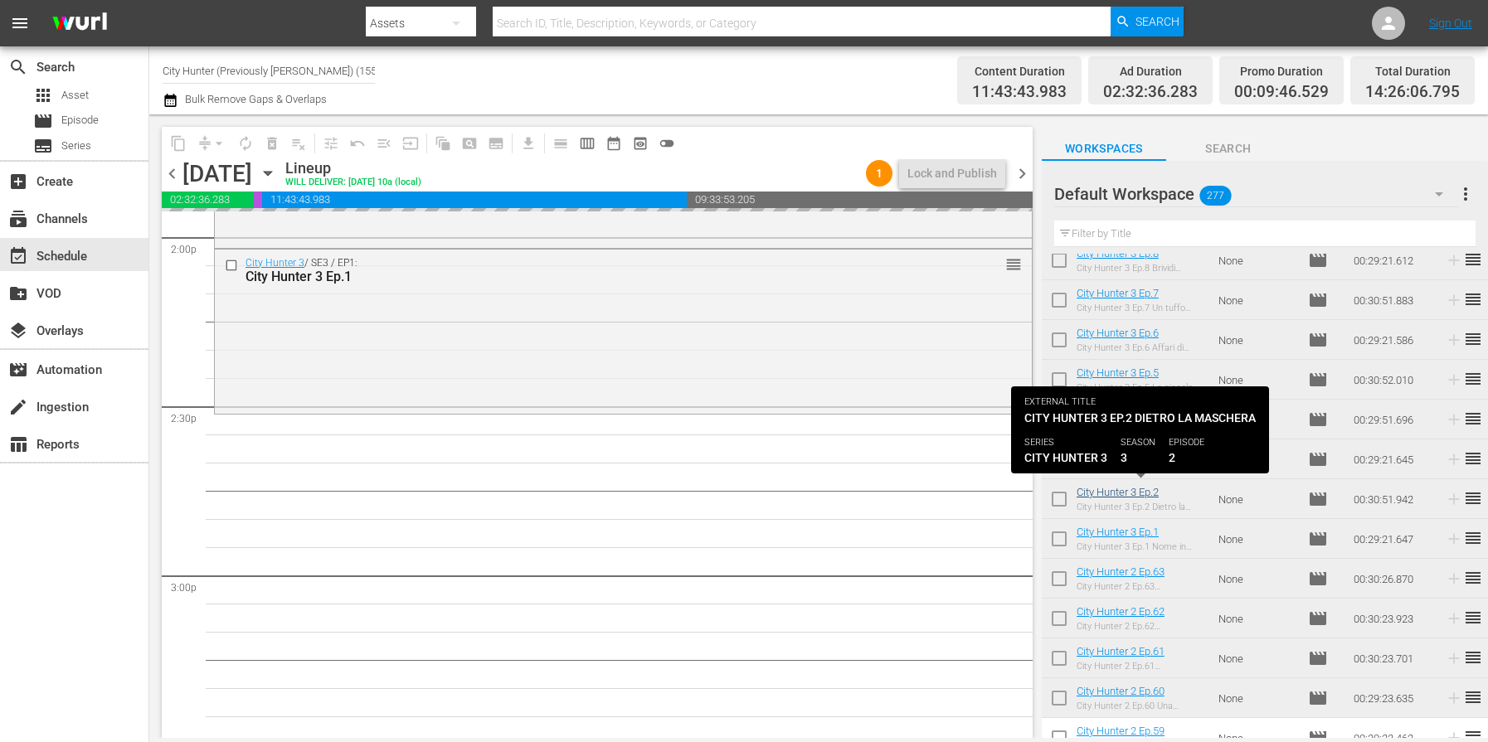
scroll to position [775, 0]
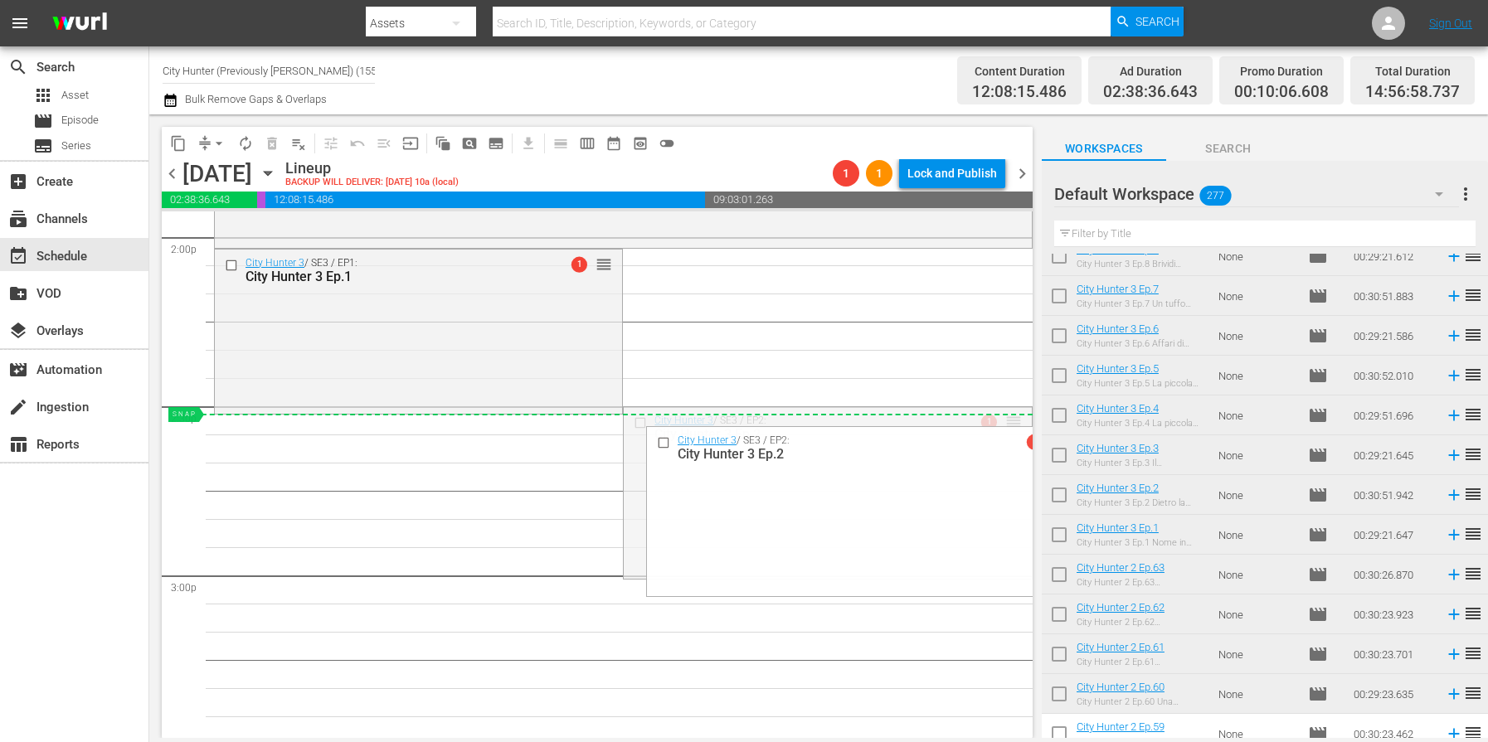
drag, startPoint x: 1009, startPoint y: 423, endPoint x: 449, endPoint y: 446, distance: 561.1
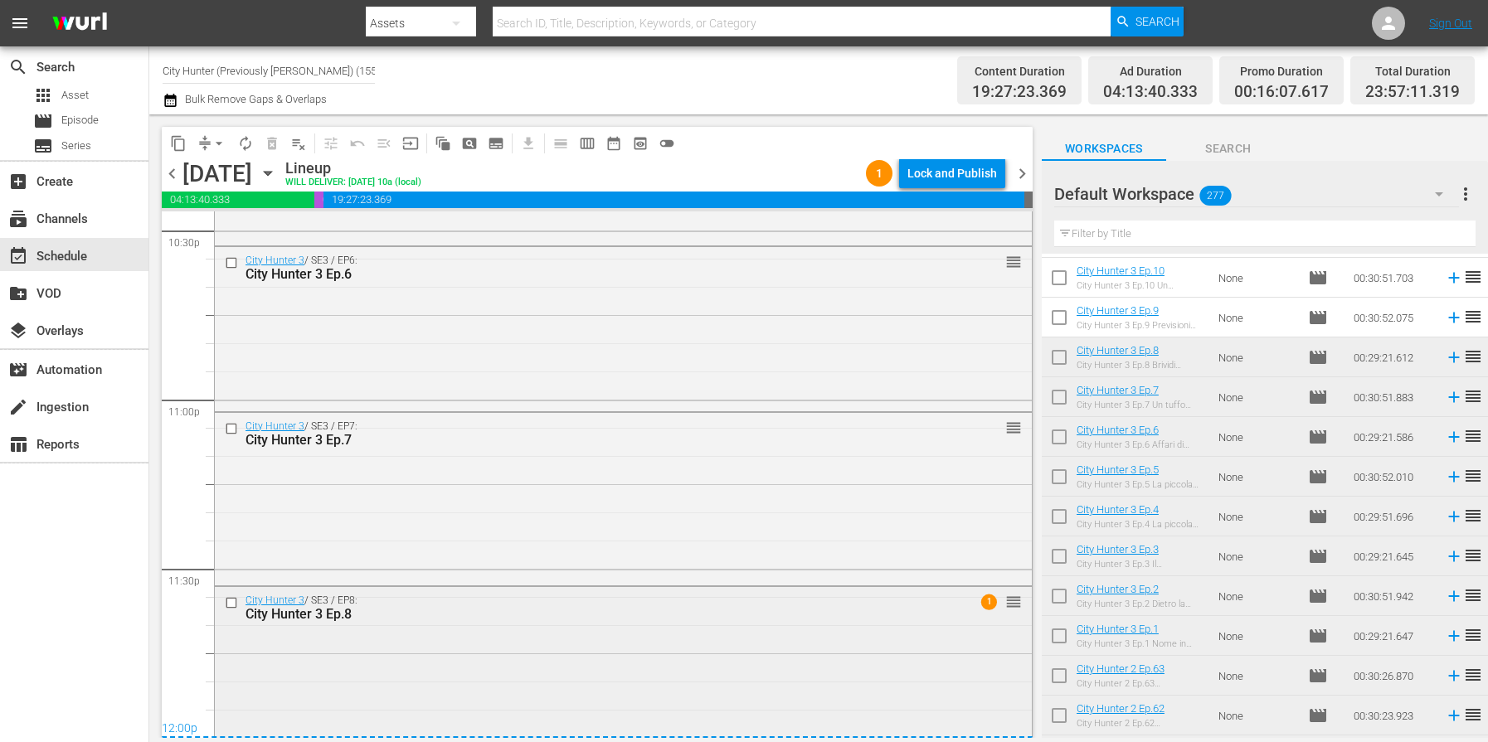
scroll to position [7607, 0]
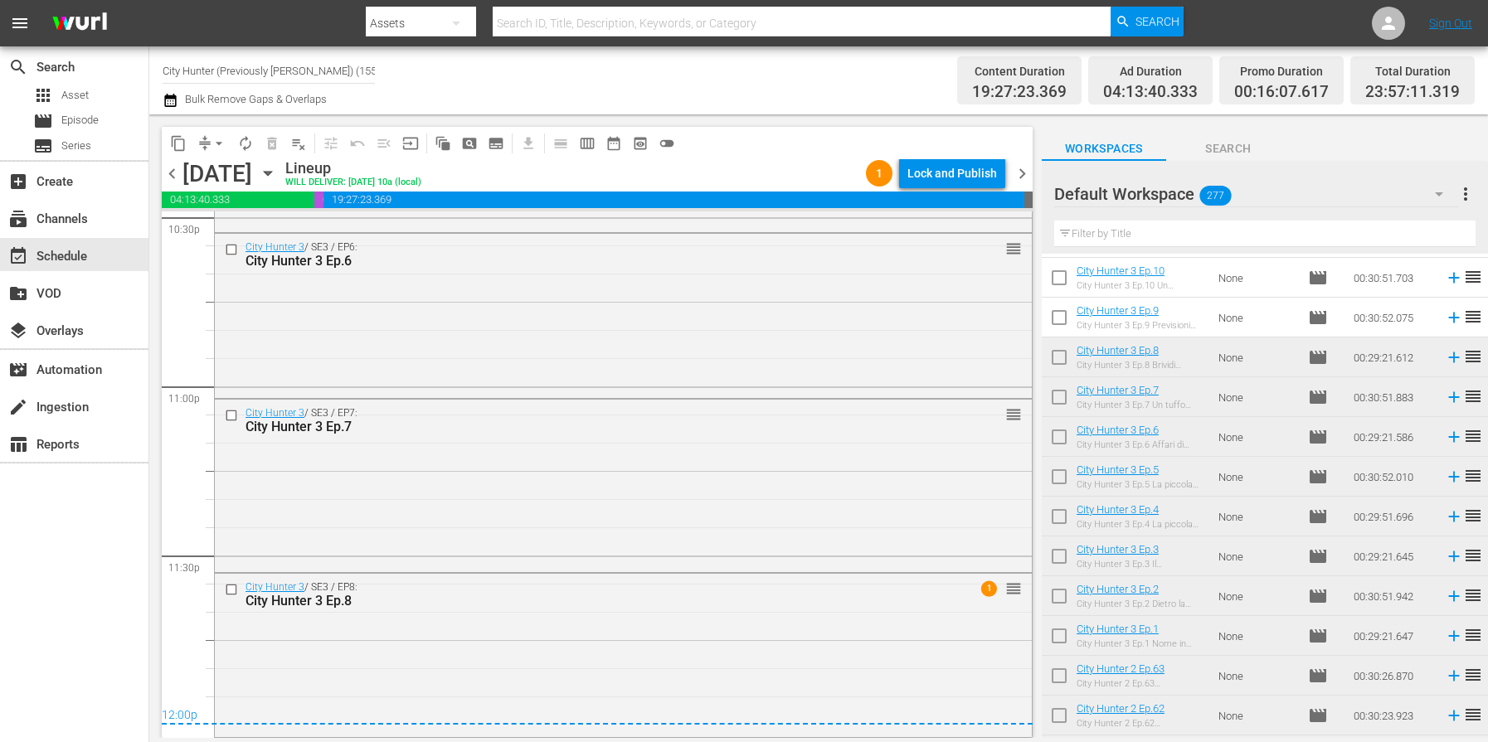
click at [1023, 172] on span "chevron_right" at bounding box center [1022, 173] width 21 height 21
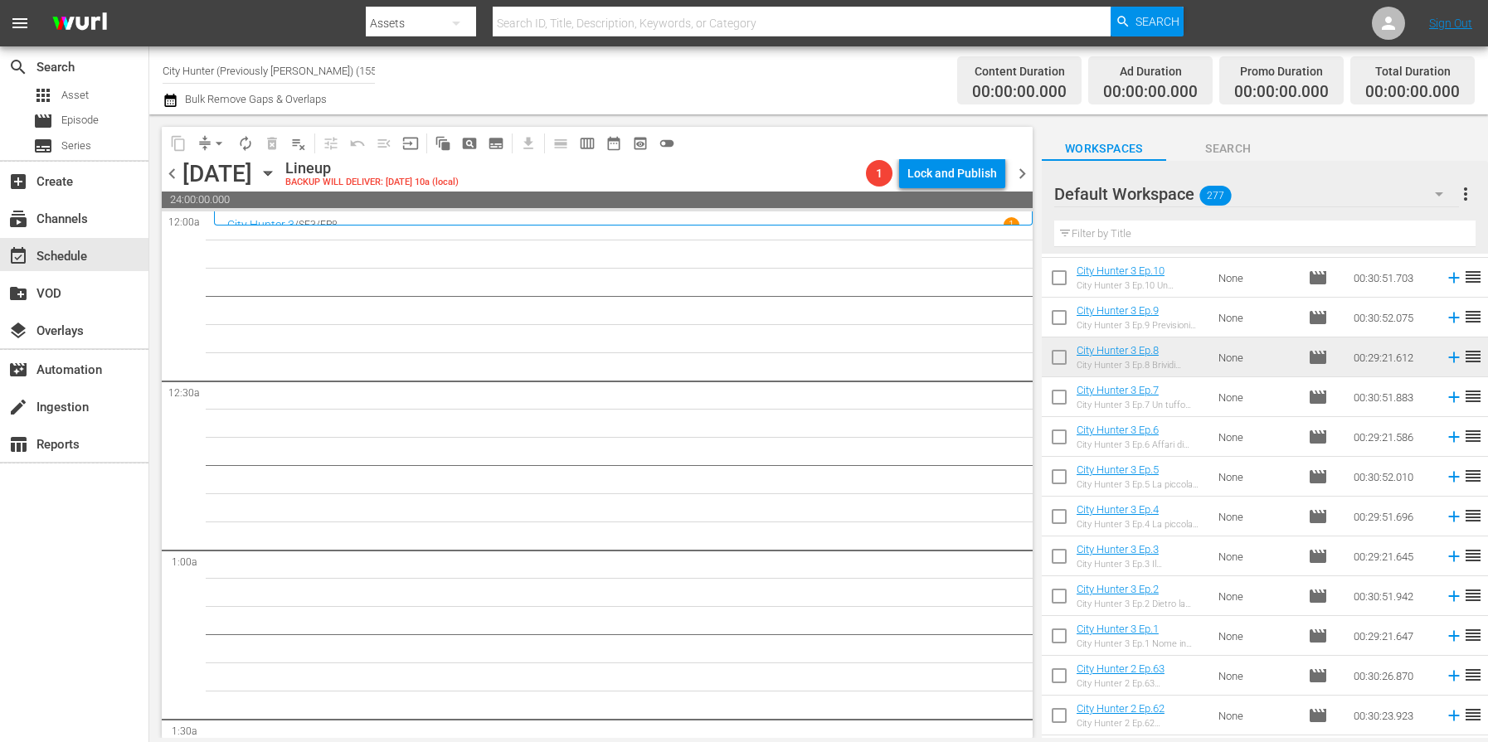
click at [174, 177] on span "chevron_left" at bounding box center [172, 173] width 21 height 21
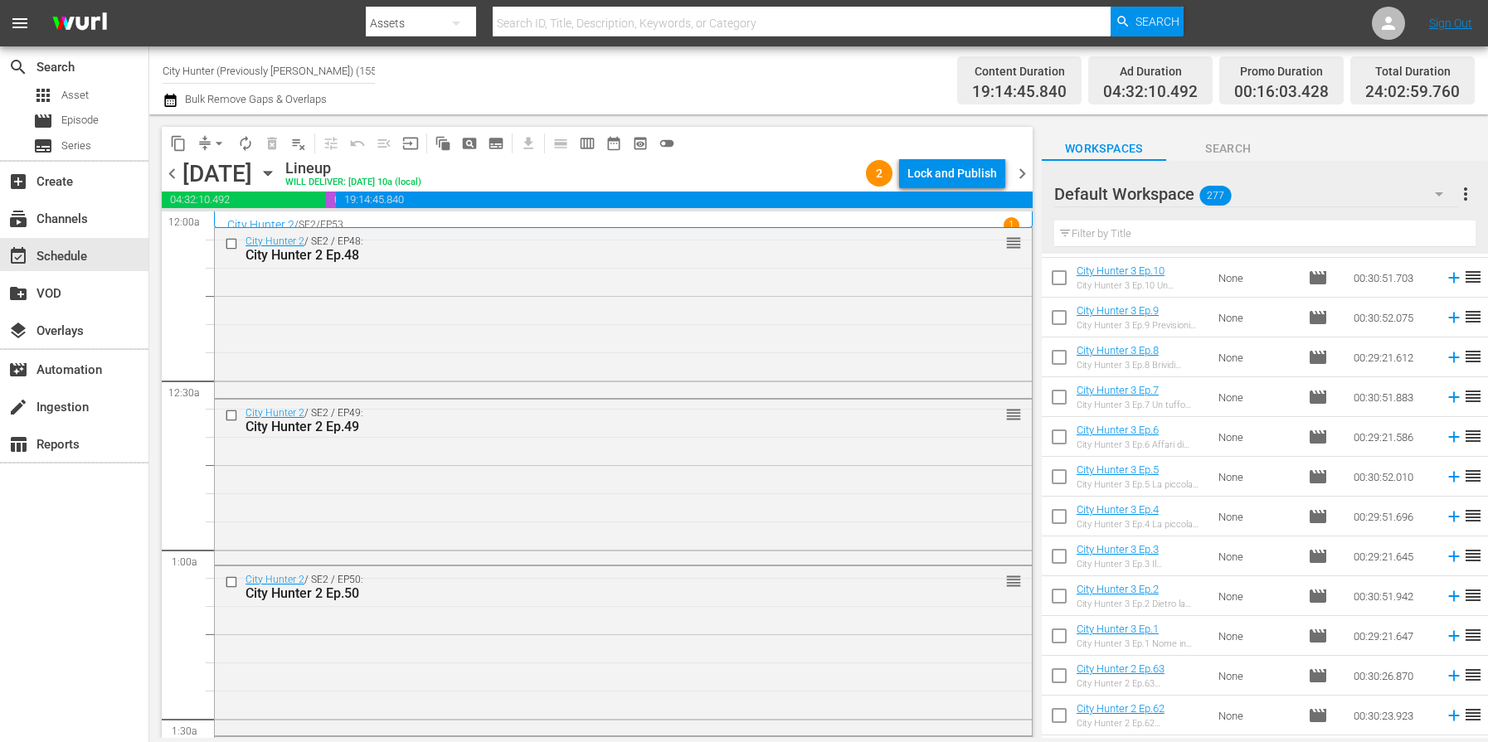
click at [174, 177] on span "chevron_left" at bounding box center [172, 173] width 21 height 21
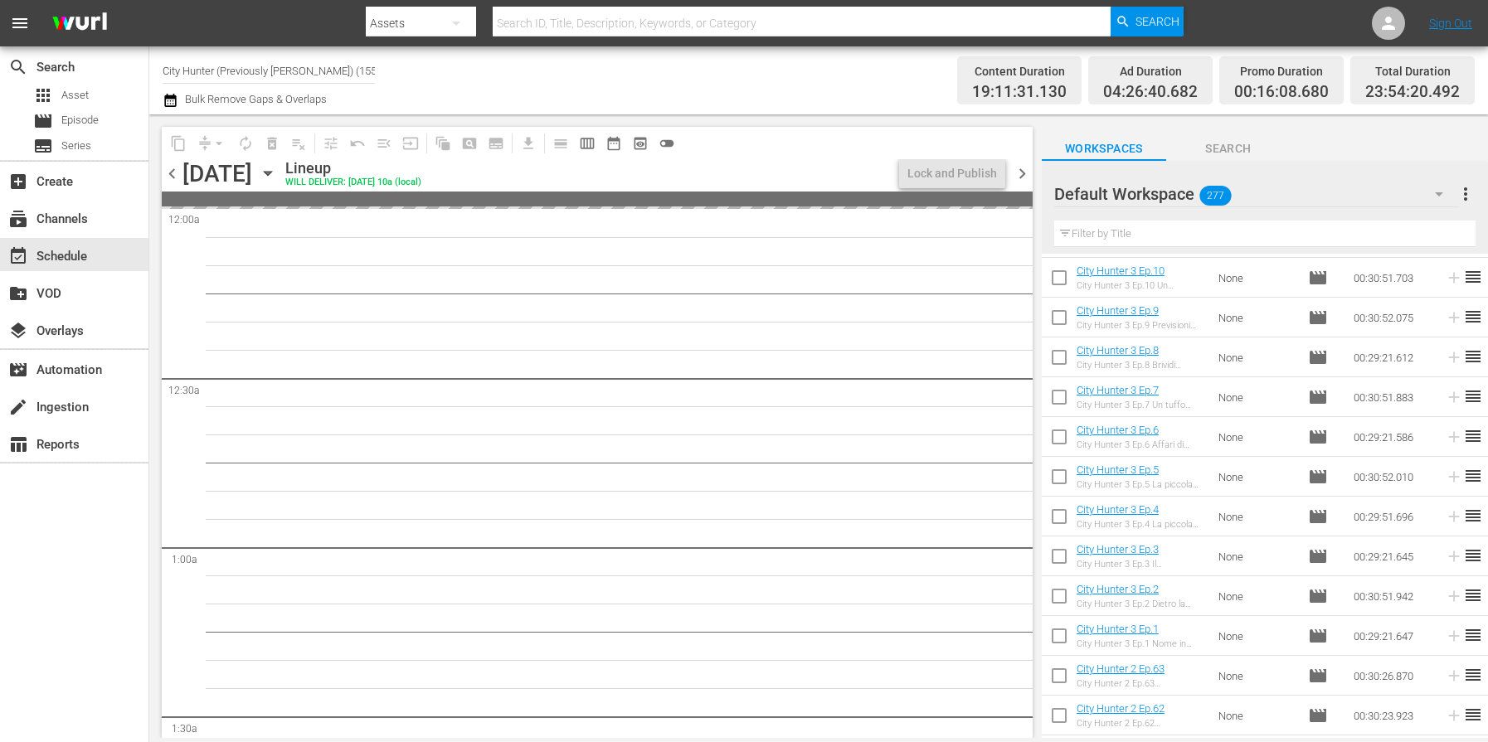
click at [174, 177] on span "chevron_left" at bounding box center [172, 173] width 21 height 21
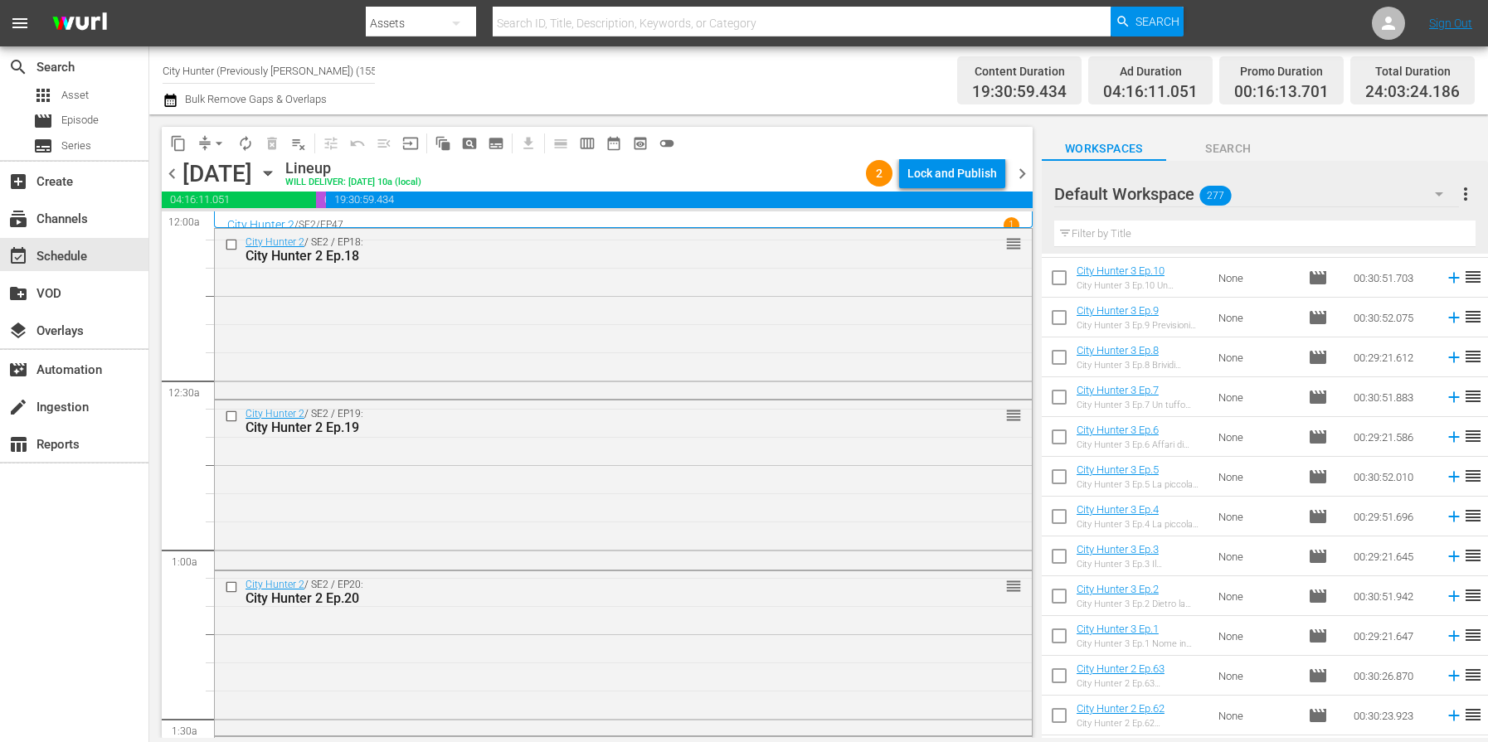
click at [174, 177] on span "chevron_left" at bounding box center [172, 173] width 21 height 21
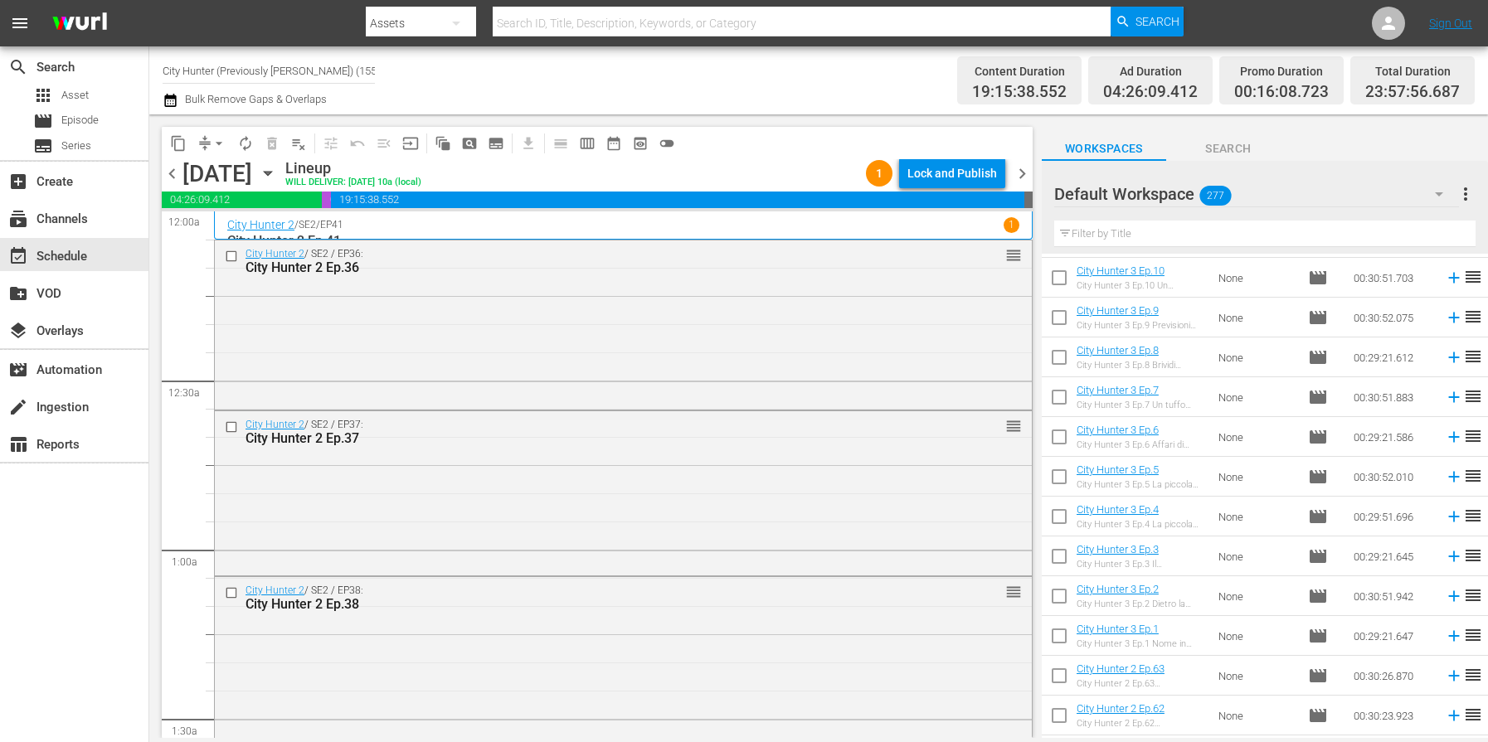
click at [176, 177] on span "chevron_left" at bounding box center [172, 173] width 21 height 21
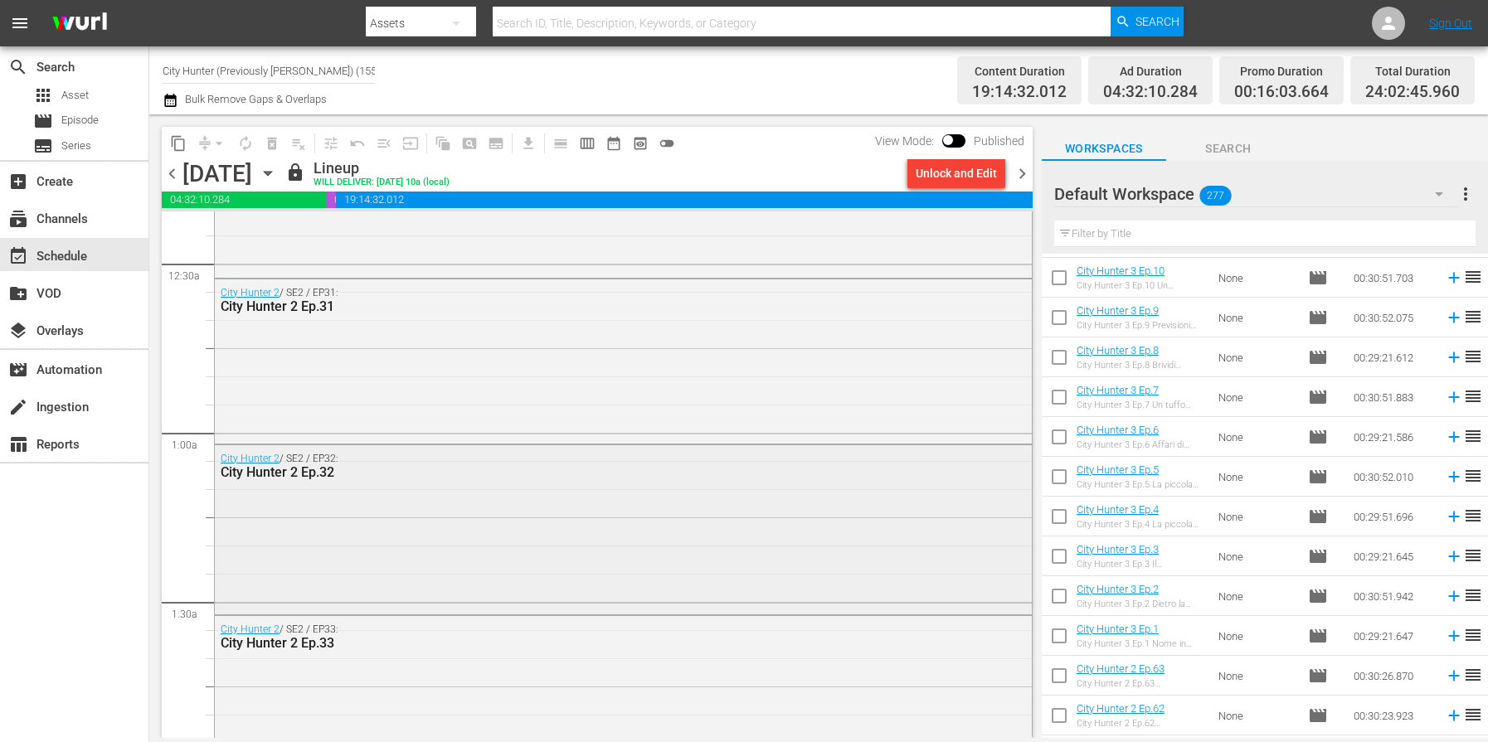
scroll to position [118, 0]
click at [1018, 177] on span "chevron_right" at bounding box center [1022, 173] width 21 height 21
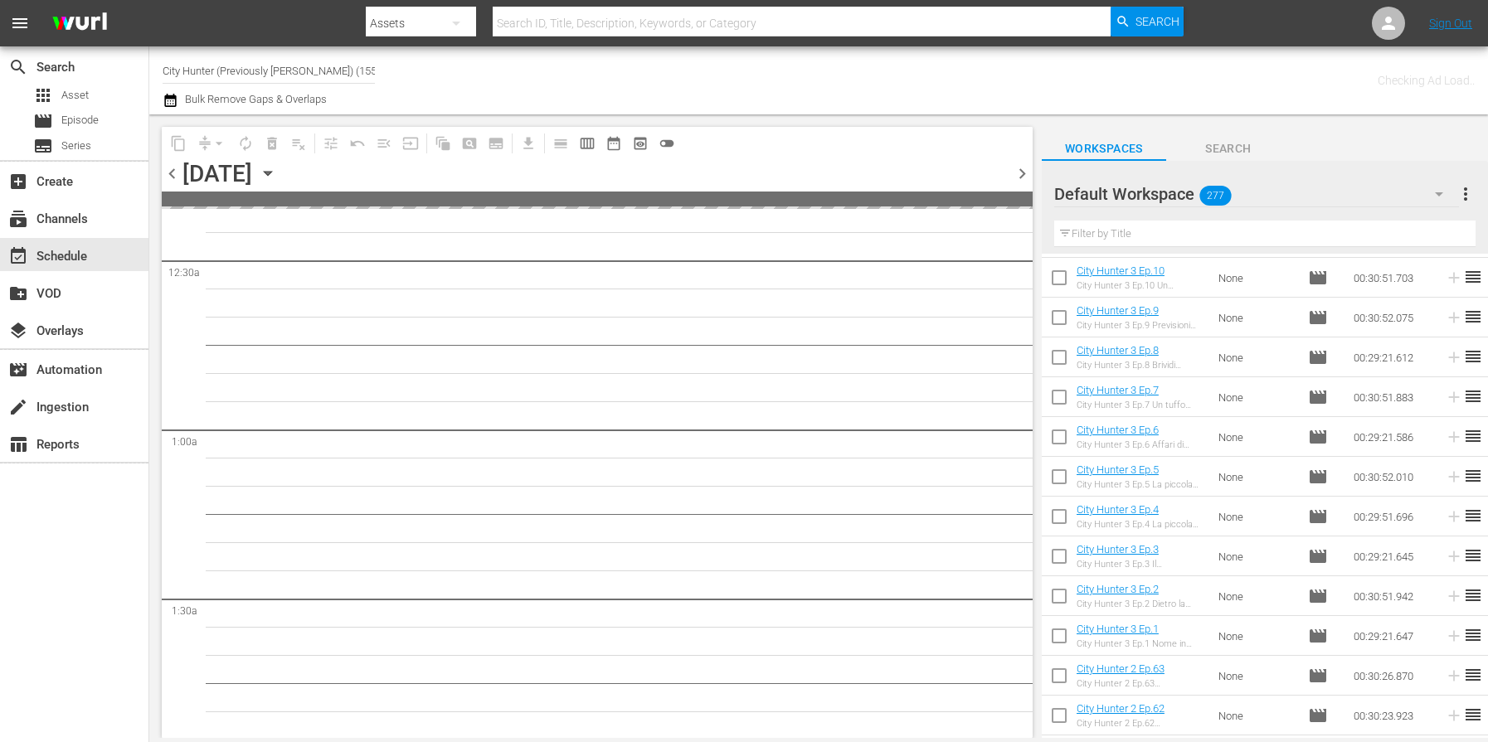
scroll to position [146, 0]
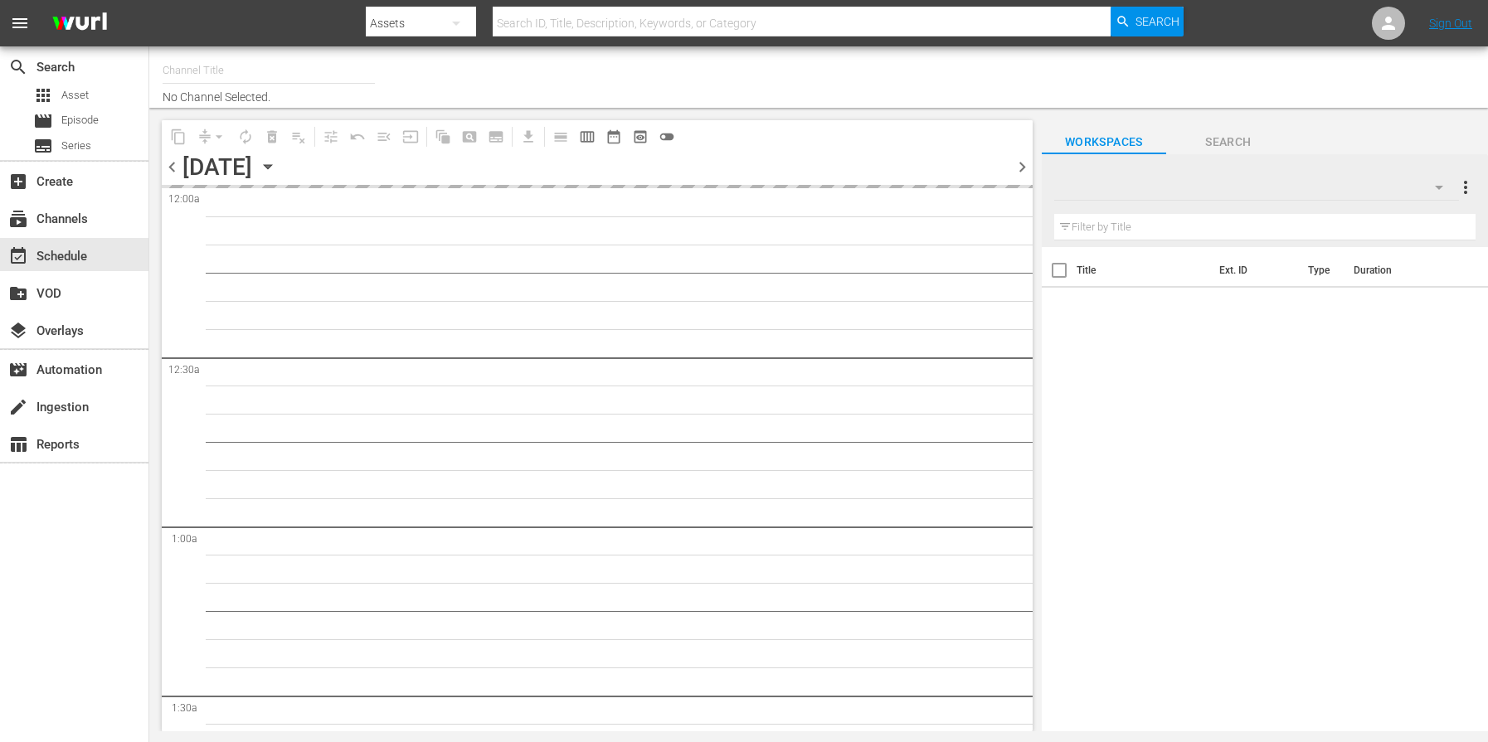
type input "City Hunter (Previously [PERSON_NAME]) (1555)"
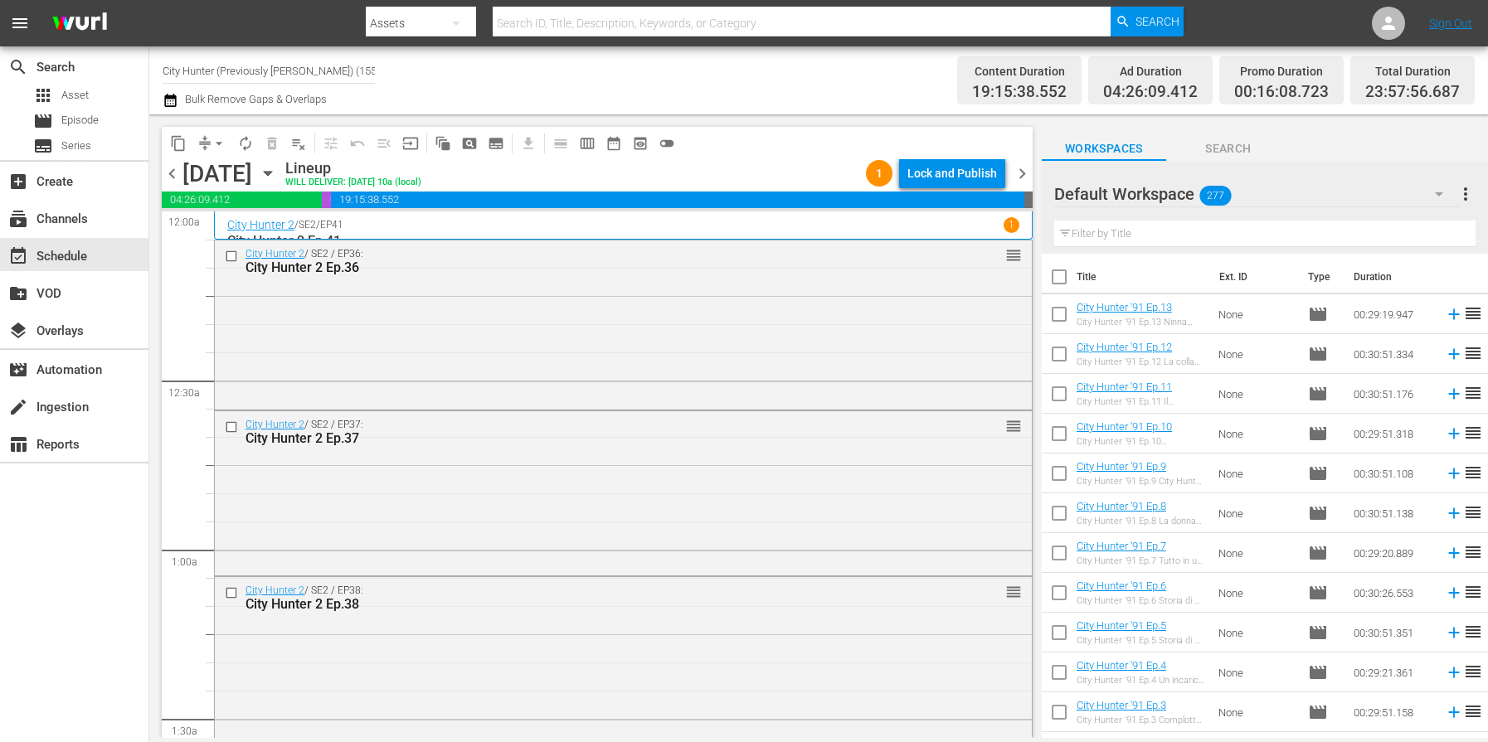
click at [1018, 176] on span "chevron_right" at bounding box center [1022, 173] width 21 height 21
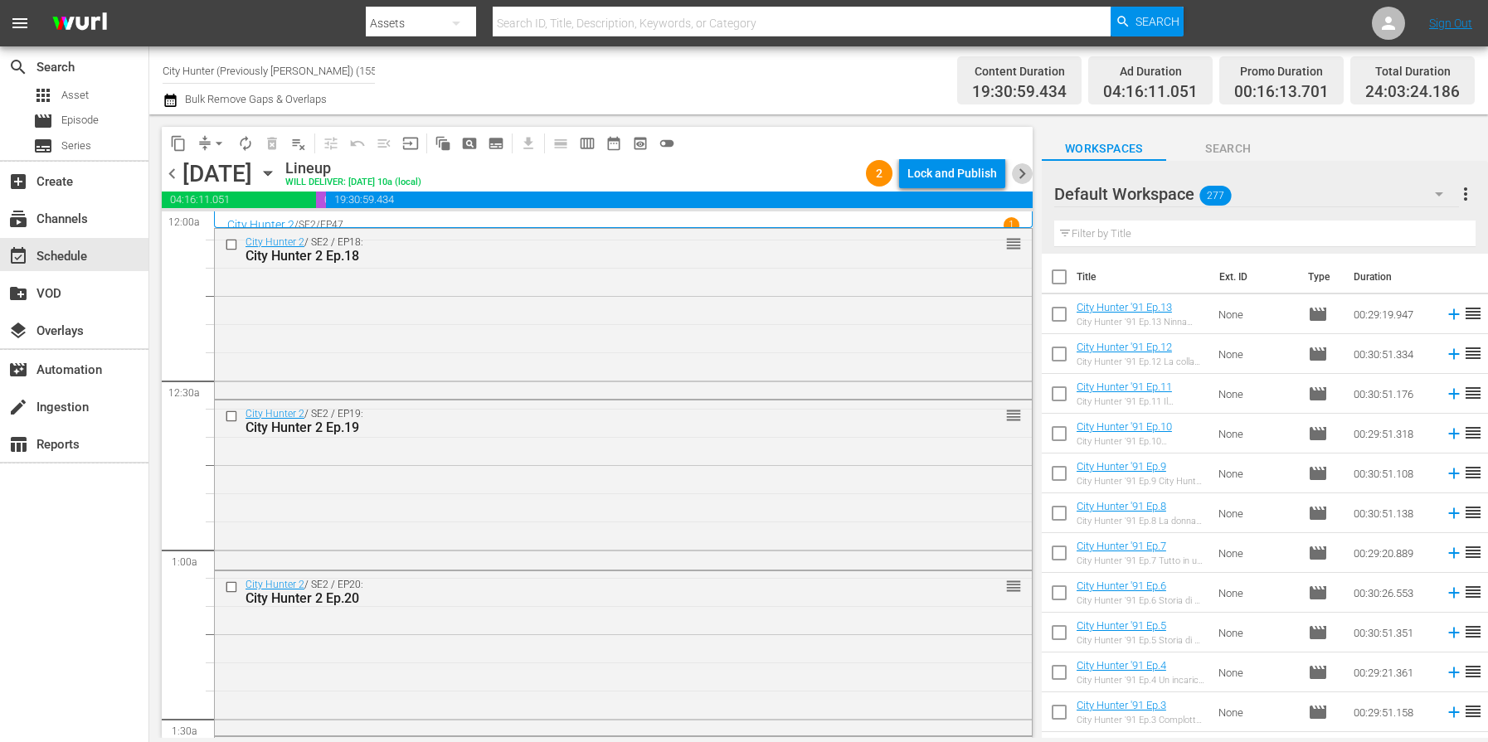
click at [1018, 177] on span "chevron_right" at bounding box center [1022, 173] width 21 height 21
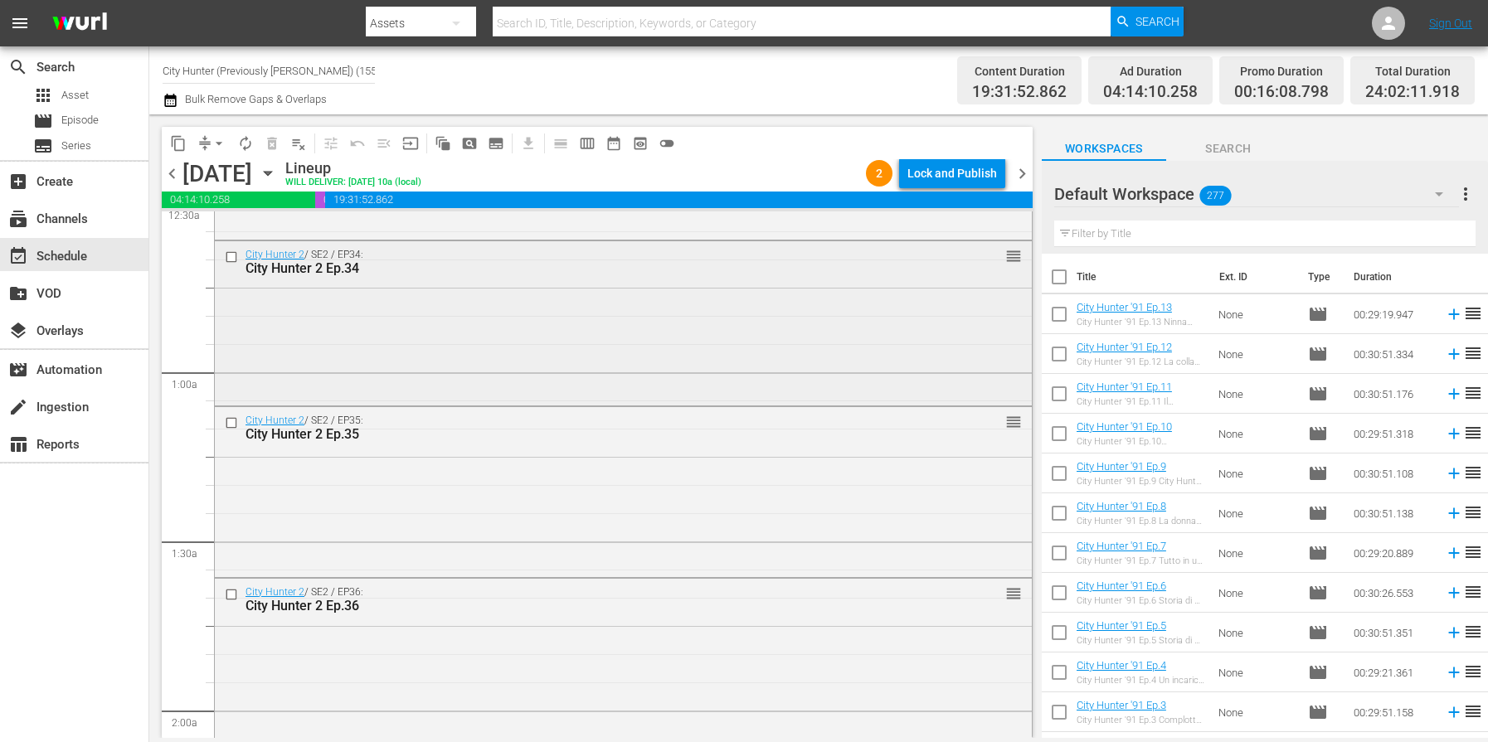
scroll to position [179, 0]
click at [1023, 172] on span "chevron_right" at bounding box center [1022, 173] width 21 height 21
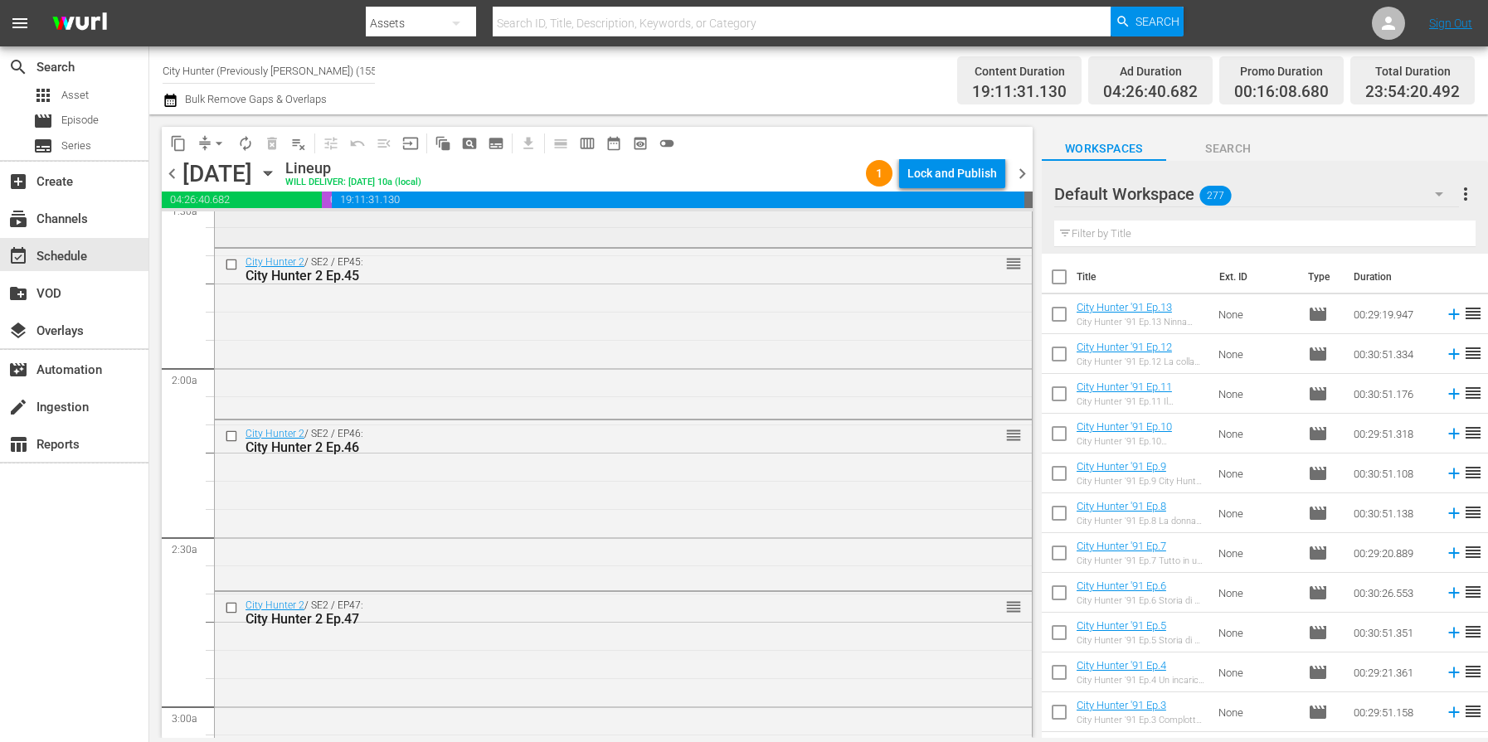
scroll to position [521, 0]
click at [1020, 169] on span "chevron_right" at bounding box center [1022, 173] width 21 height 21
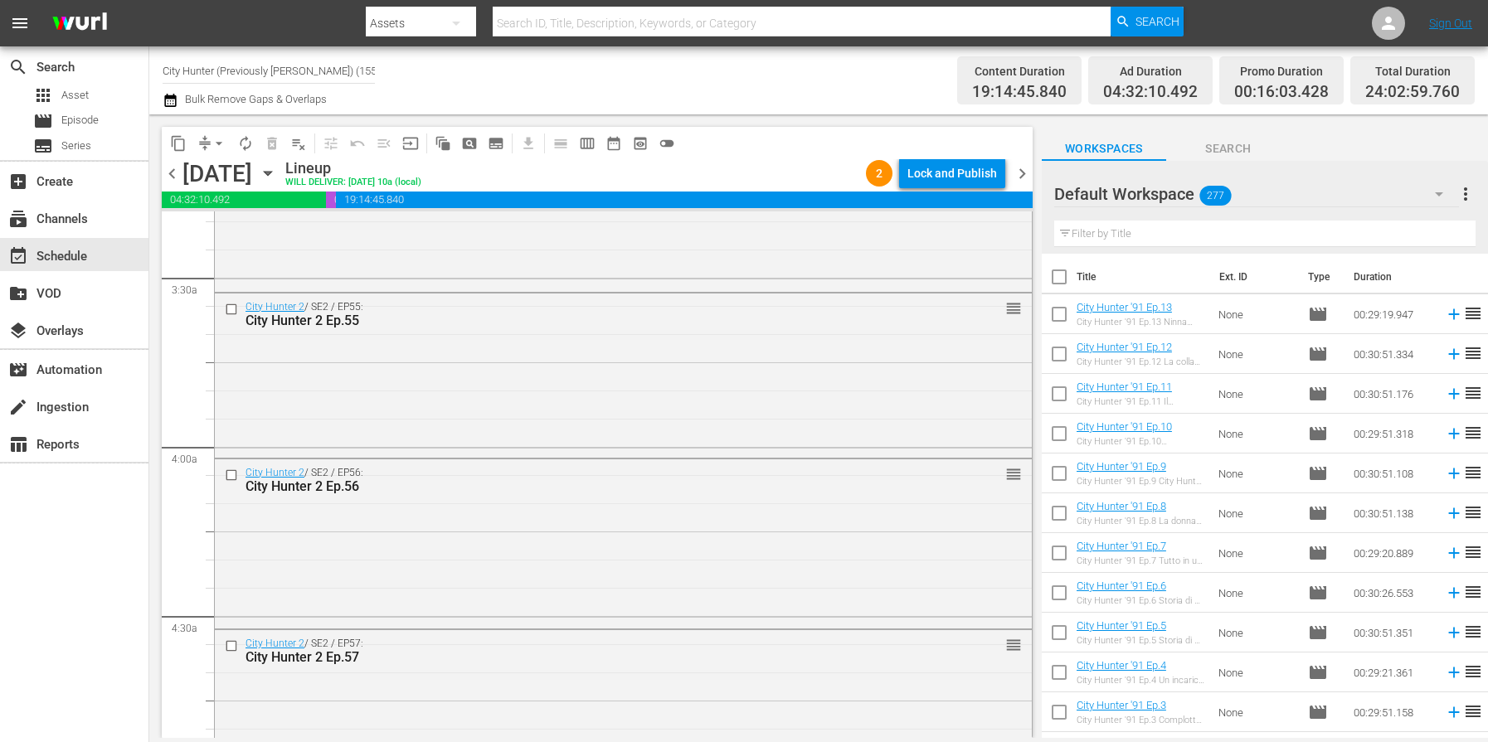
scroll to position [1131, 0]
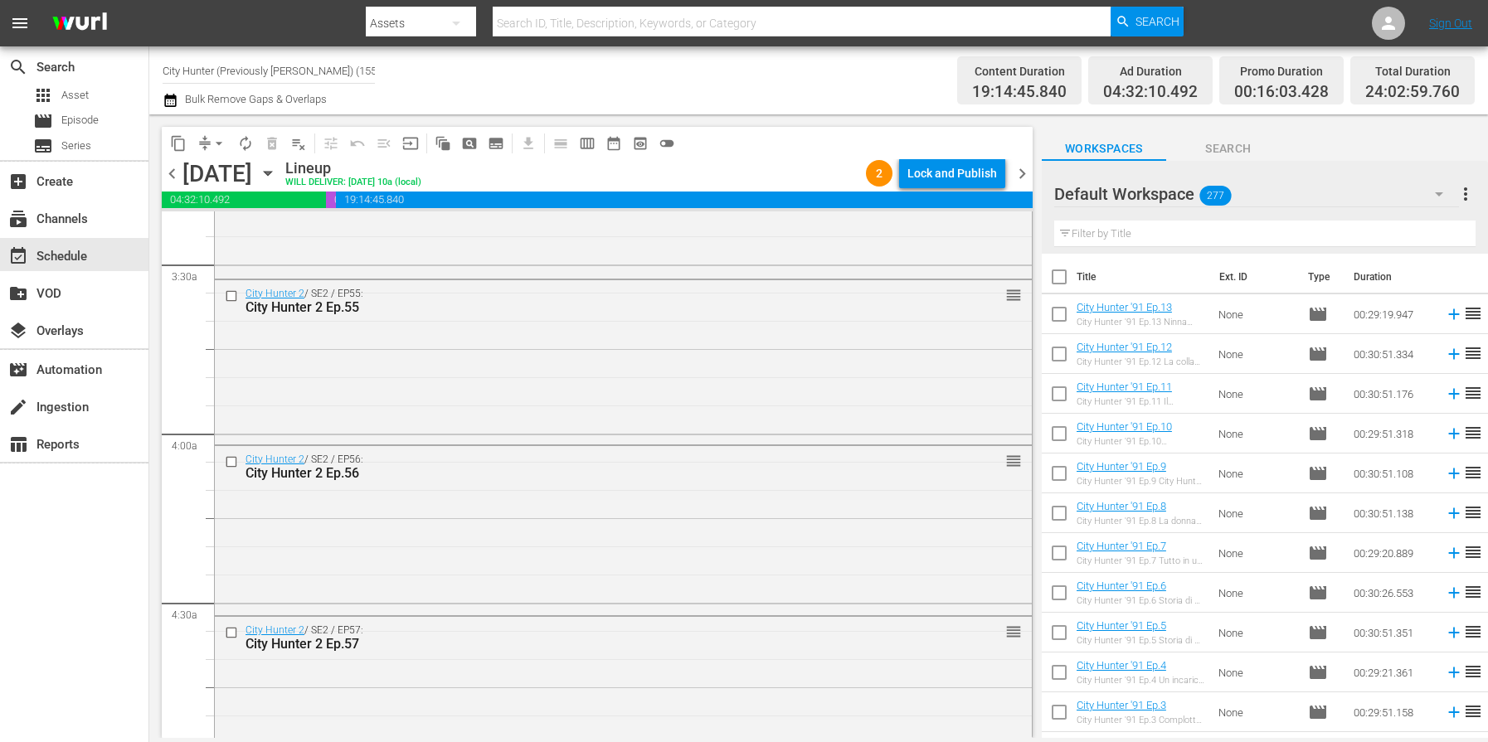
click at [1025, 172] on span "chevron_right" at bounding box center [1022, 173] width 21 height 21
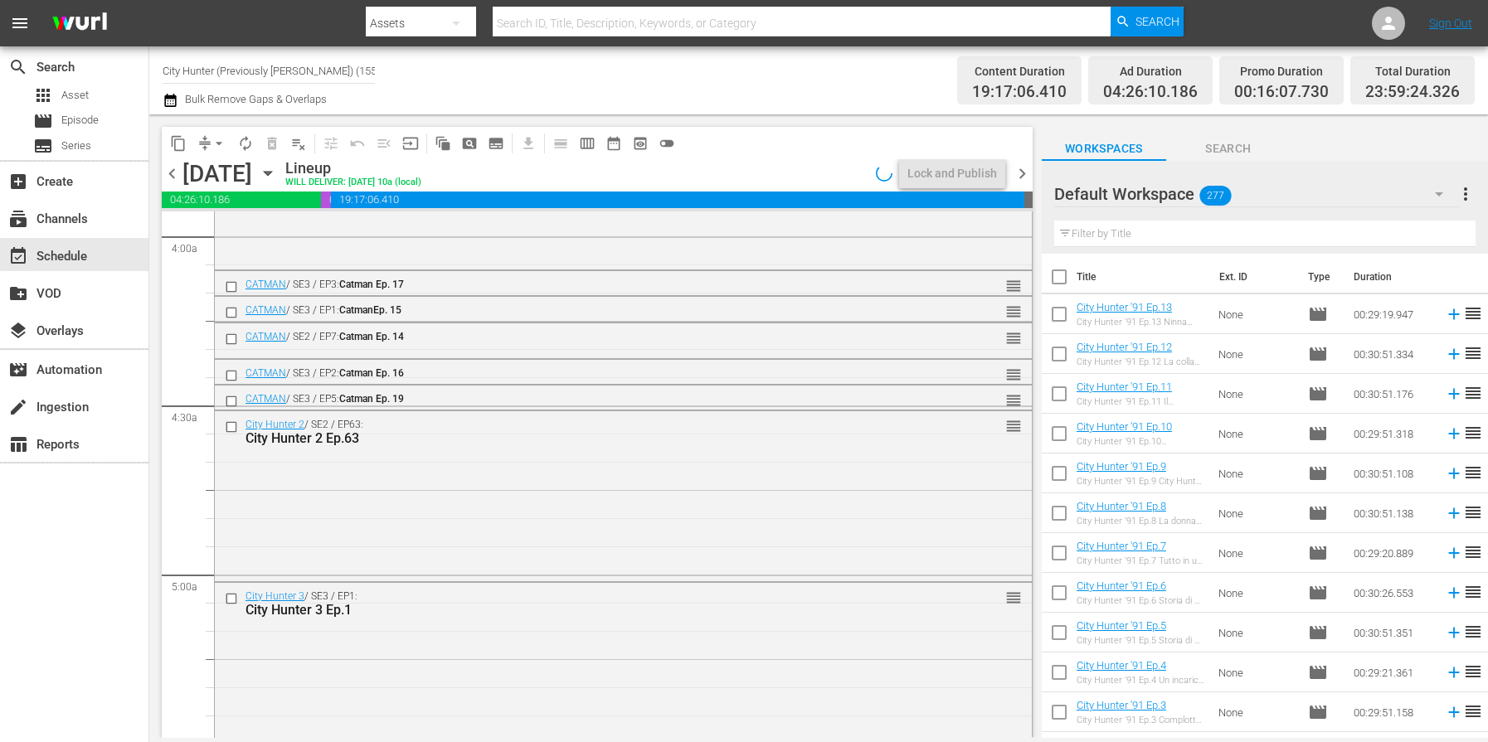
scroll to position [1300, 0]
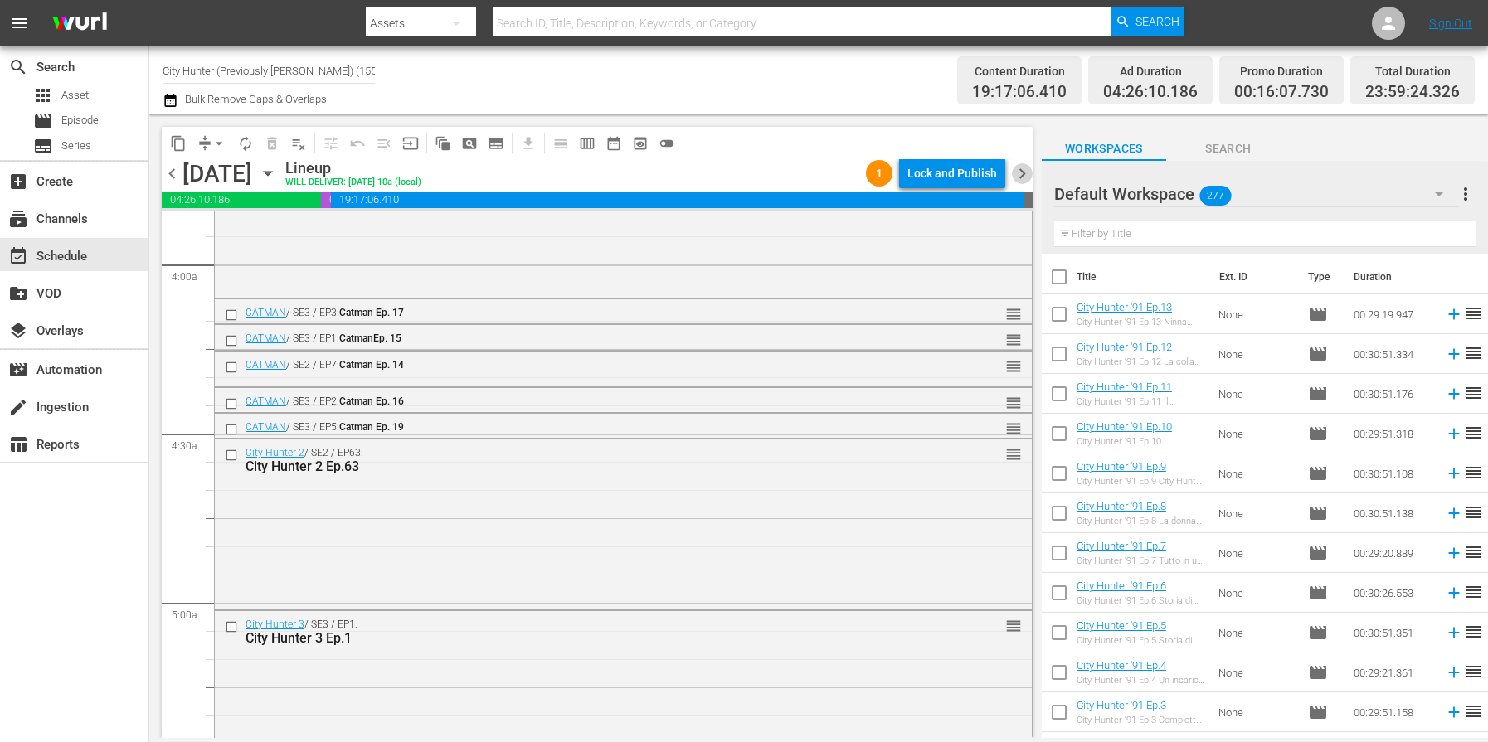
click at [1025, 172] on span "chevron_right" at bounding box center [1022, 173] width 21 height 21
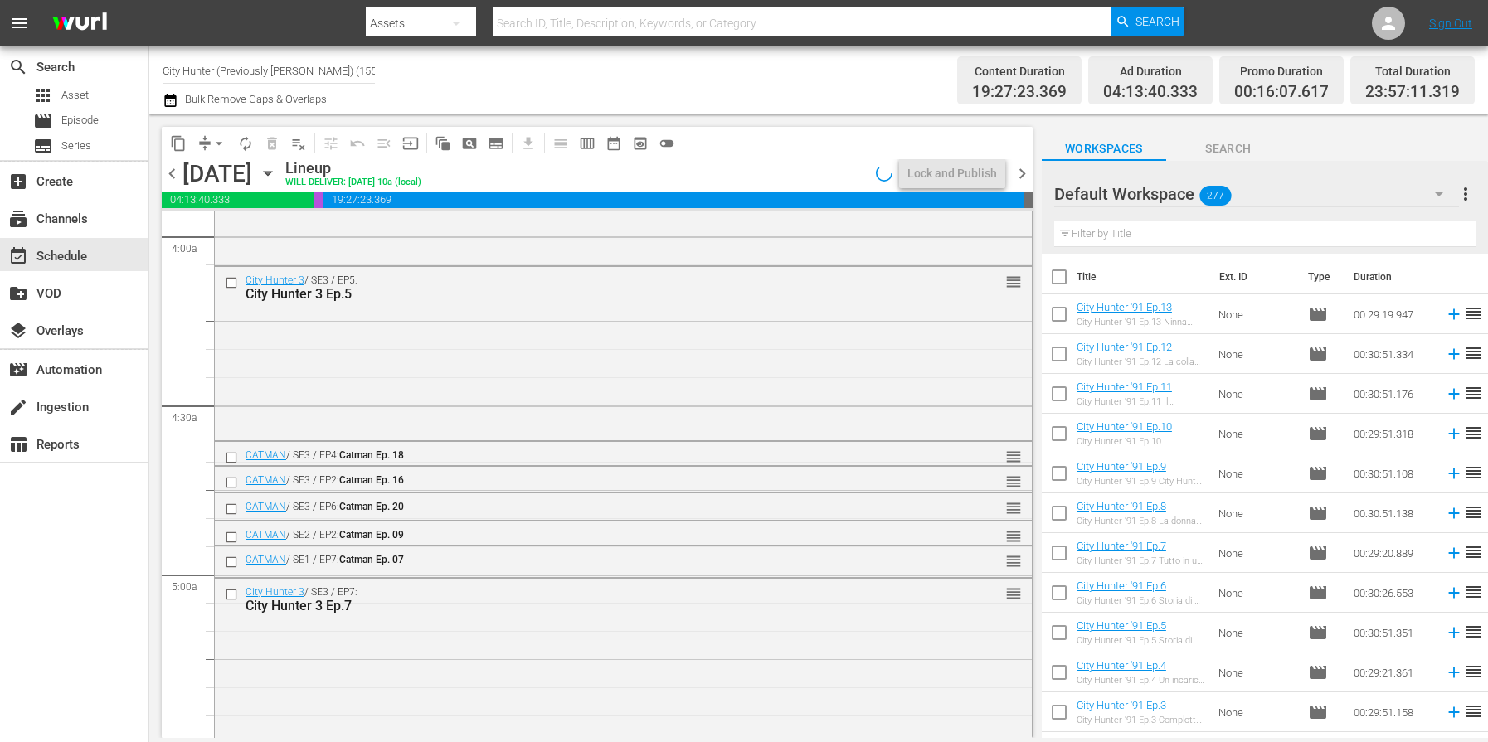
scroll to position [1300, 0]
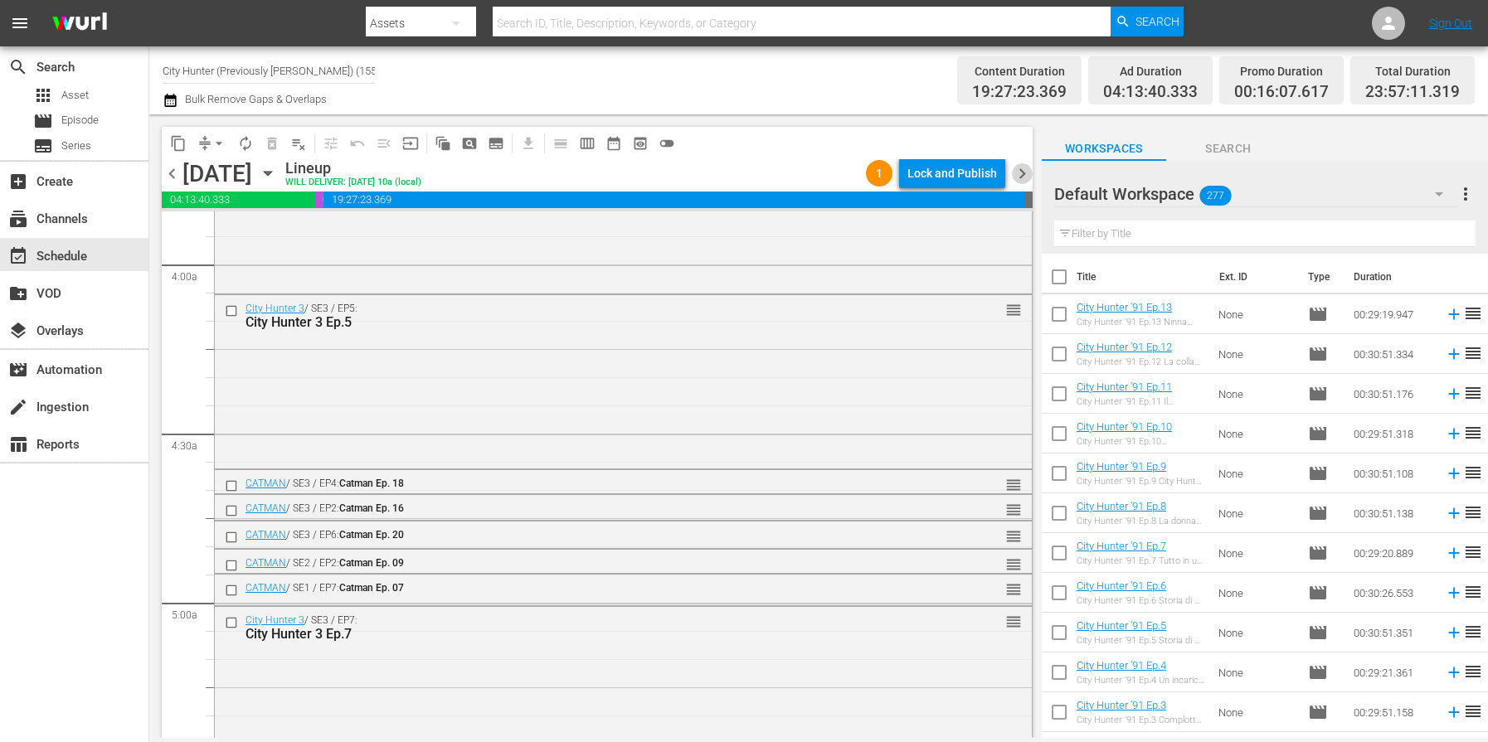
click at [1025, 172] on span "chevron_right" at bounding box center [1022, 173] width 21 height 21
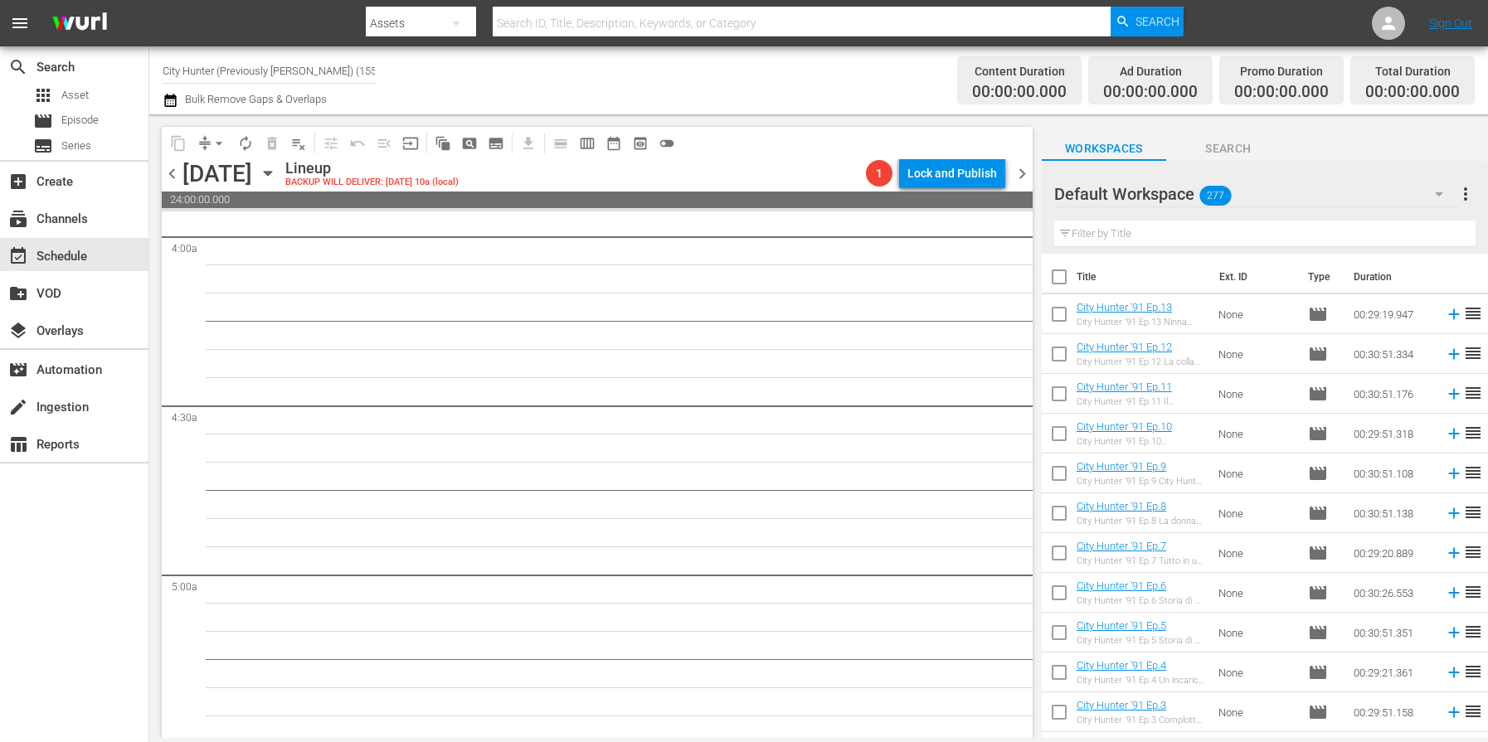
scroll to position [1300, 0]
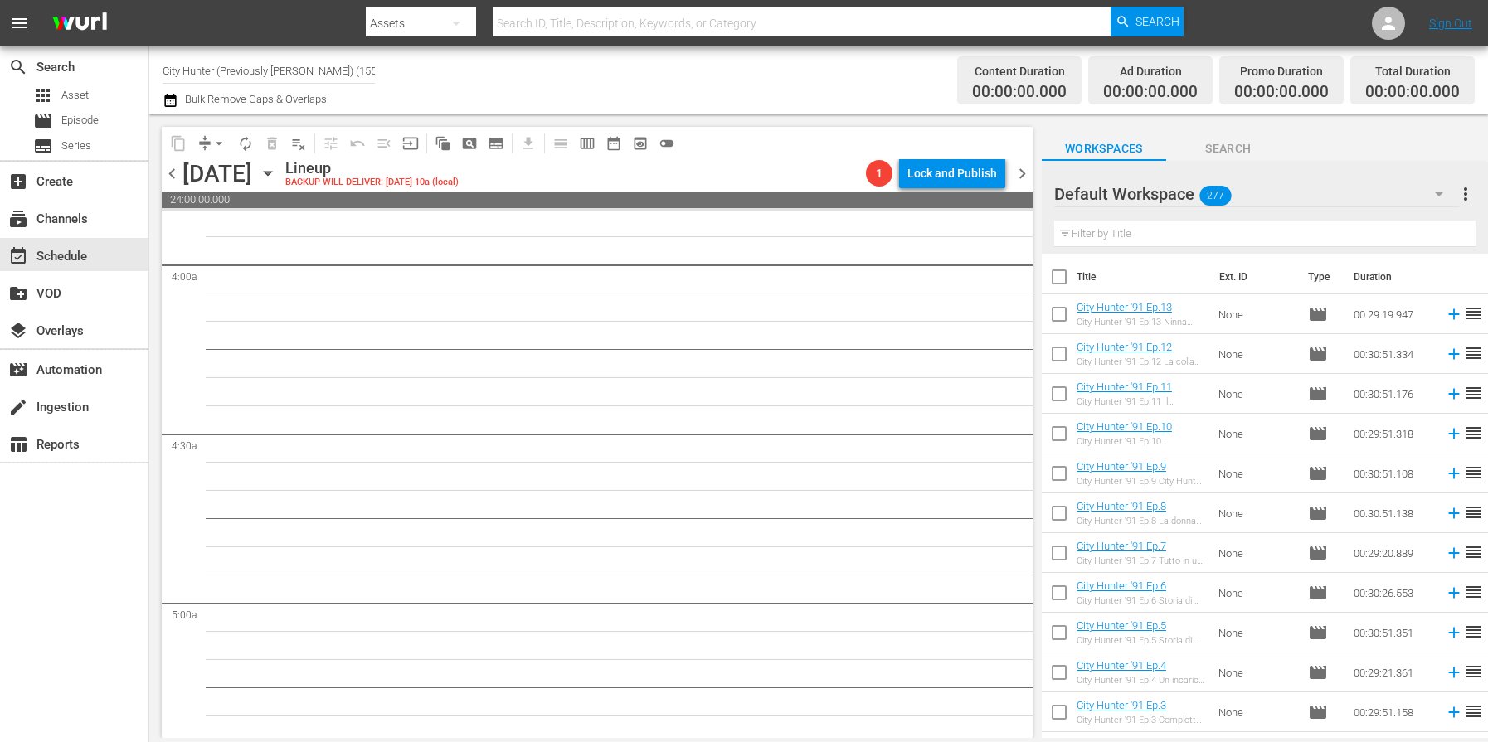
click at [175, 175] on span "chevron_left" at bounding box center [172, 173] width 21 height 21
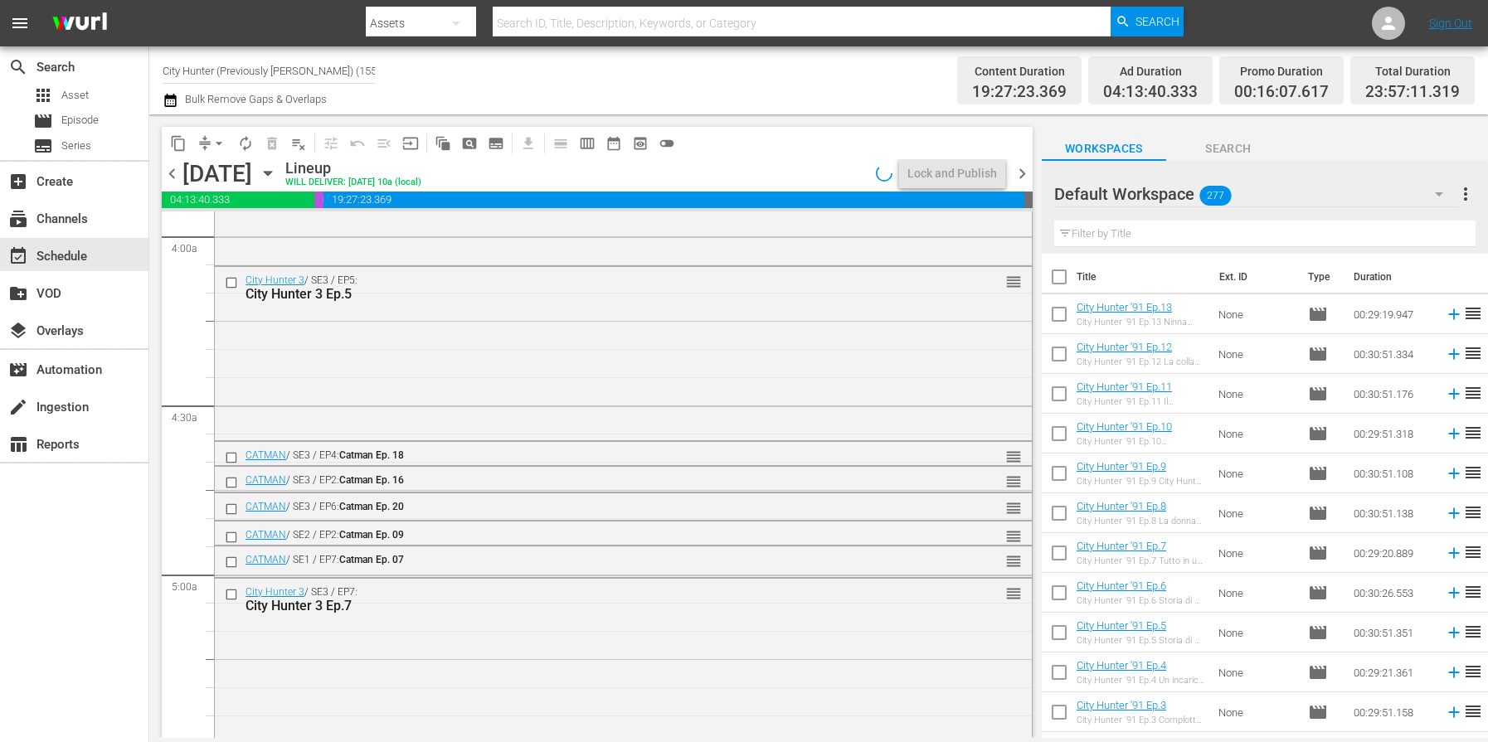
scroll to position [1300, 0]
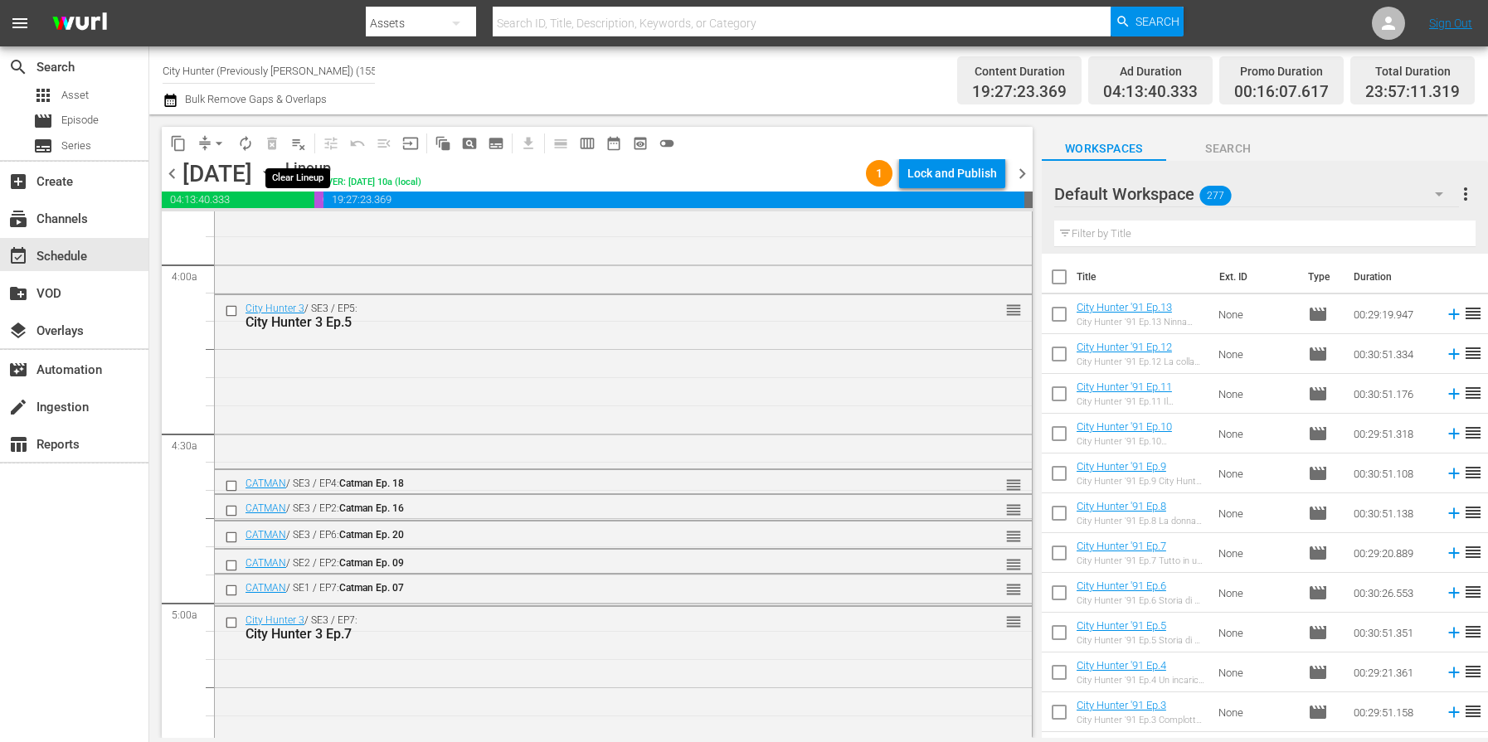
click at [293, 143] on span "playlist_remove_outlined" at bounding box center [298, 143] width 17 height 17
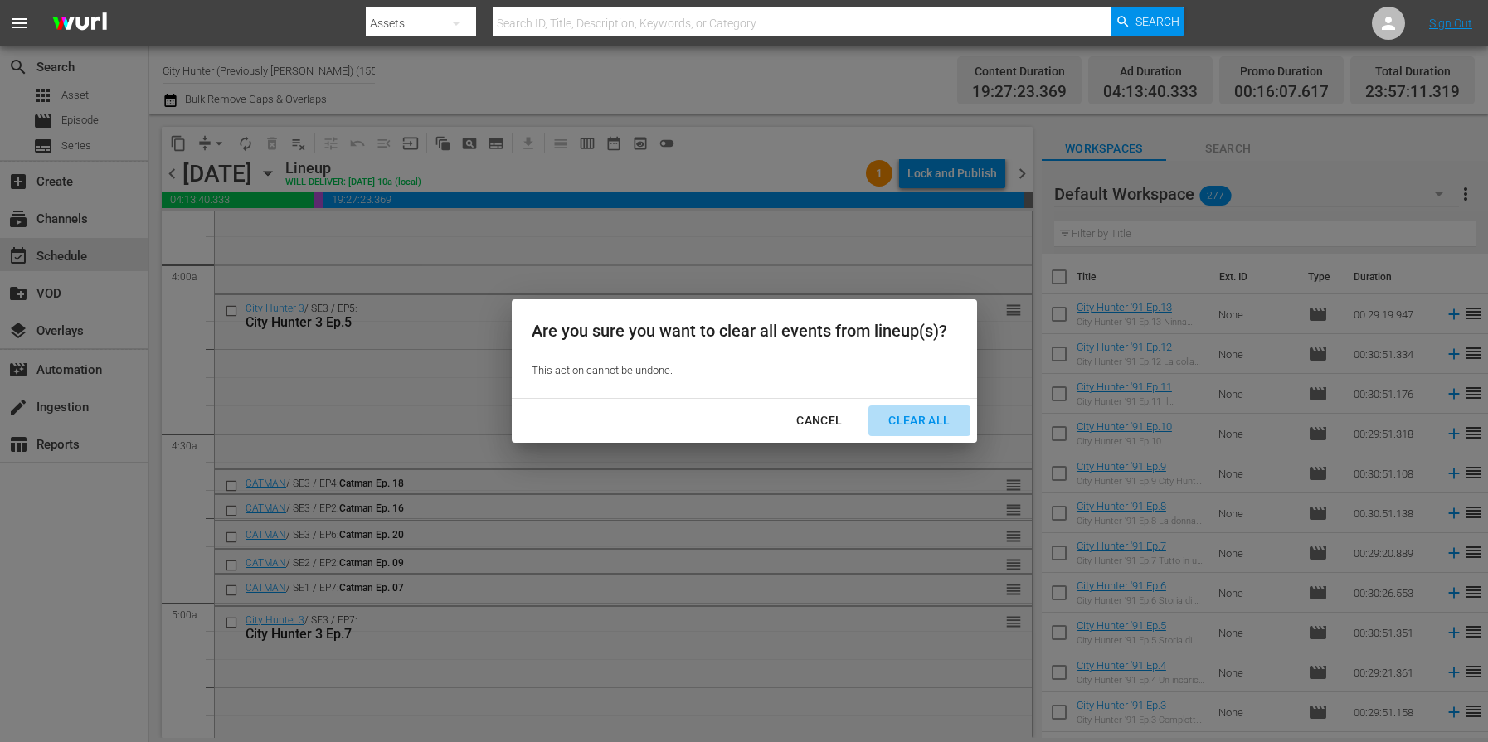
click at [904, 427] on div "Clear All" at bounding box center [919, 421] width 88 height 21
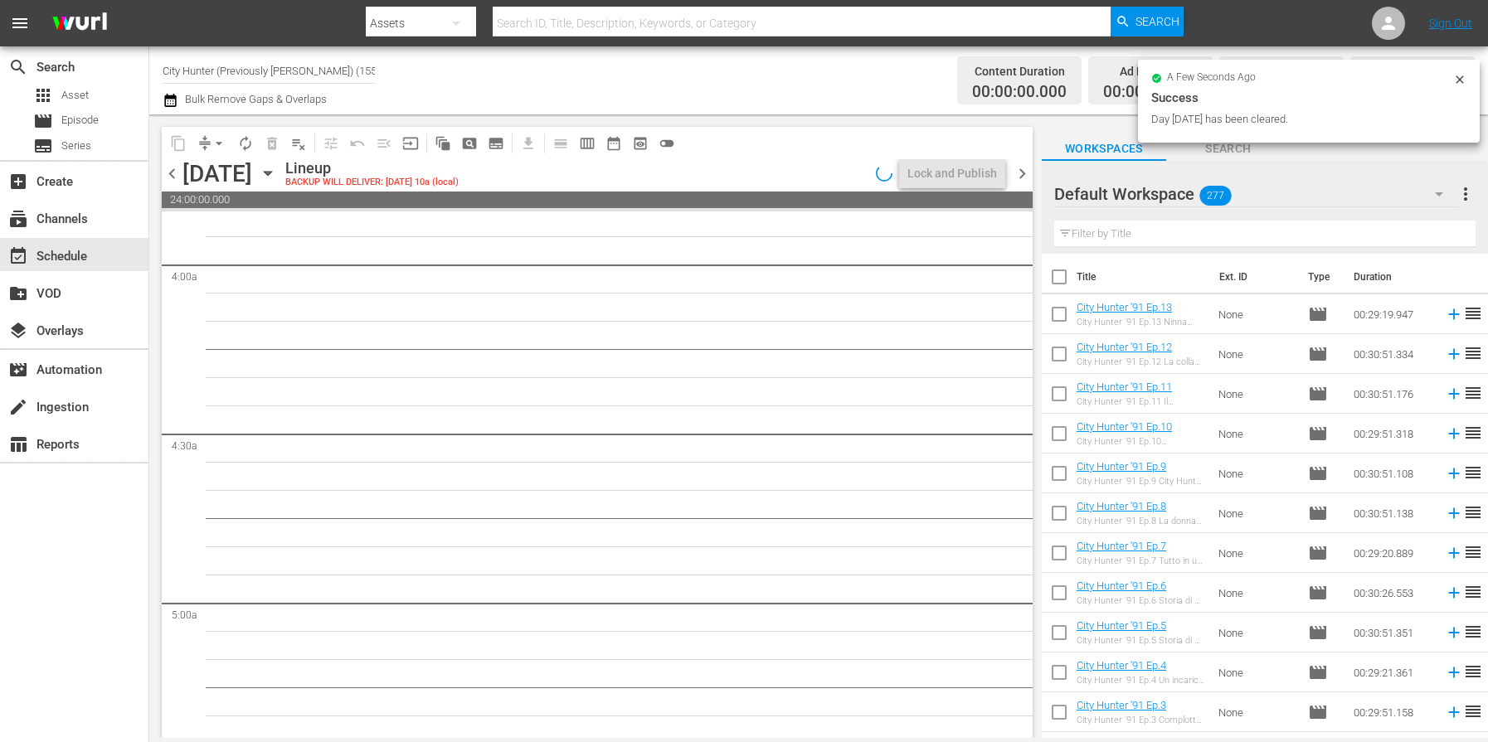
scroll to position [1329, 0]
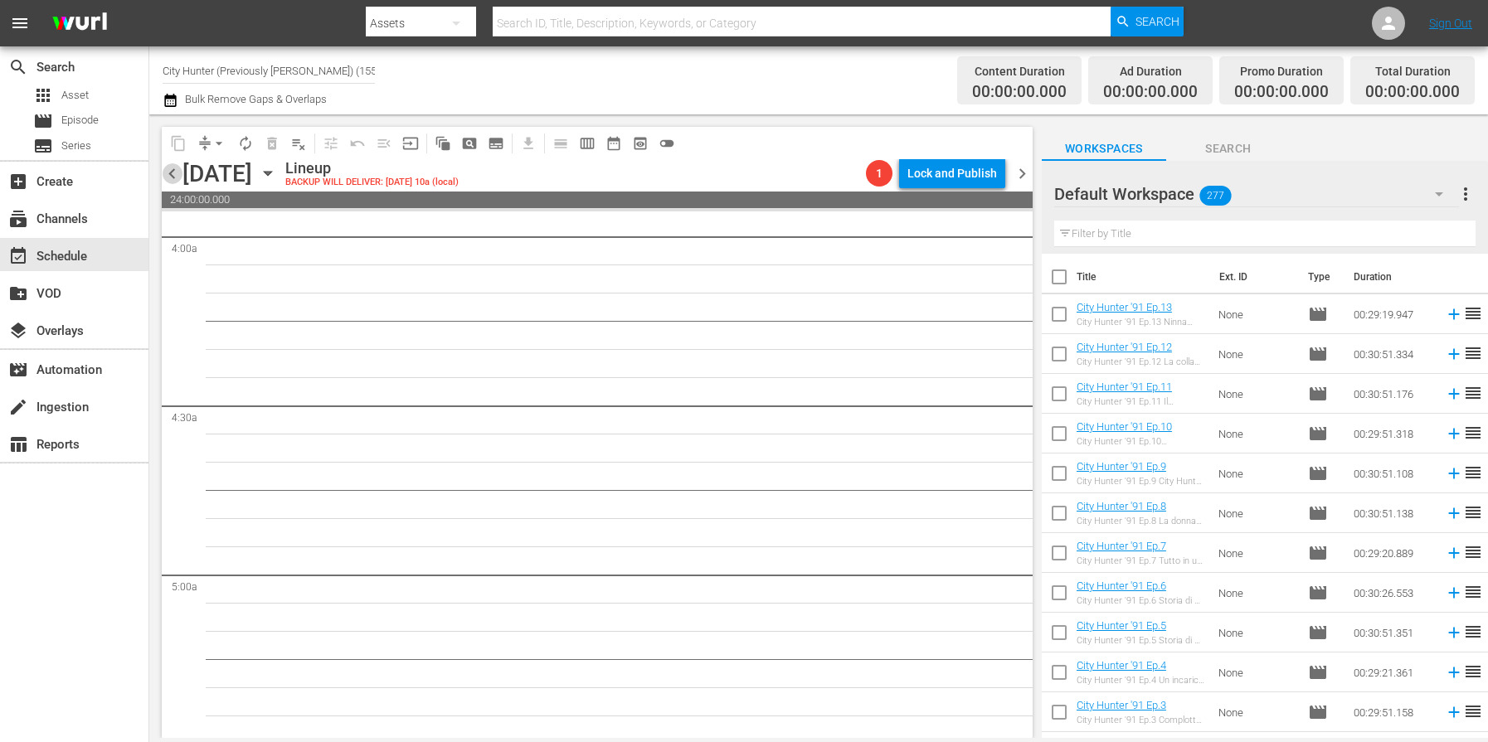
click at [172, 177] on span "chevron_left" at bounding box center [172, 173] width 21 height 21
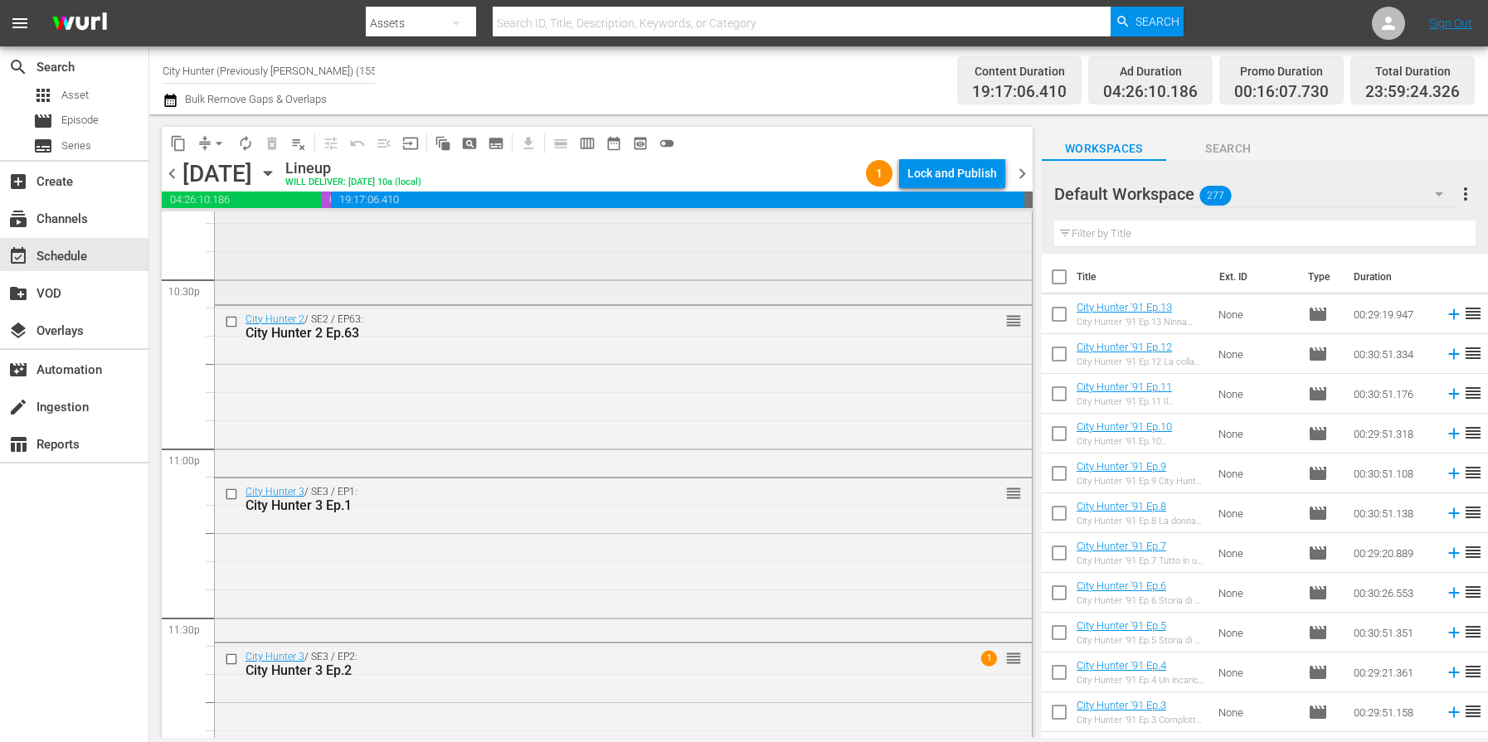
scroll to position [7624, 0]
